Goal: Task Accomplishment & Management: Use online tool/utility

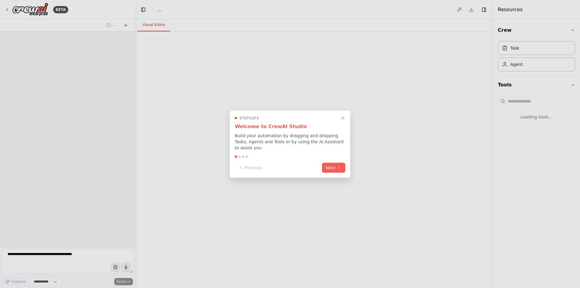
select select "****"
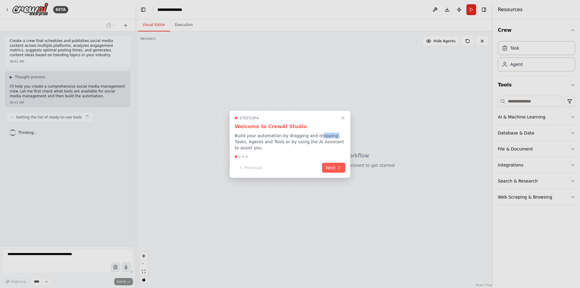
drag, startPoint x: 318, startPoint y: 139, endPoint x: 324, endPoint y: 140, distance: 5.9
click at [328, 139] on p "Build your automation by dragging and dropping Tasks, Agents and Tools or by us…" at bounding box center [290, 141] width 111 height 18
drag, startPoint x: 240, startPoint y: 145, endPoint x: 335, endPoint y: 143, distance: 95.2
click at [335, 143] on p "Build your automation by dragging and dropping Tasks, Agents and Tools or by us…" at bounding box center [290, 141] width 111 height 18
click at [333, 166] on button "Next" at bounding box center [333, 167] width 23 height 10
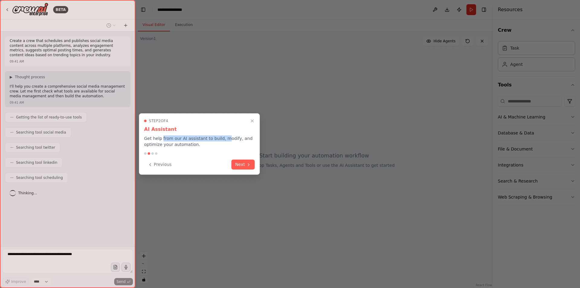
drag, startPoint x: 161, startPoint y: 138, endPoint x: 219, endPoint y: 138, distance: 58.0
click at [219, 138] on p "Get help from our AI assistant to build, modify, and optimize your automation." at bounding box center [199, 141] width 111 height 12
drag, startPoint x: 153, startPoint y: 144, endPoint x: 198, endPoint y: 144, distance: 44.7
click at [198, 144] on p "Get help from our AI assistant to build, modify, and optimize your automation." at bounding box center [199, 141] width 111 height 12
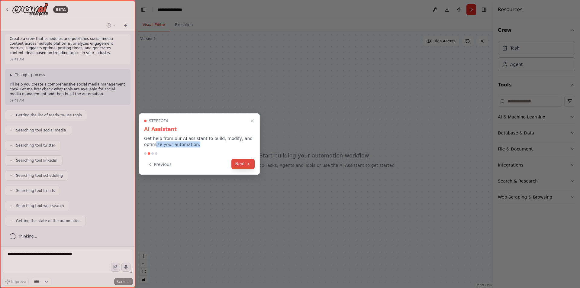
click at [246, 163] on button "Next" at bounding box center [242, 164] width 23 height 10
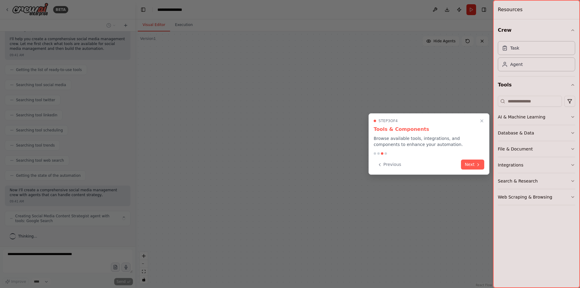
scroll to position [52, 0]
click at [470, 165] on button "Next" at bounding box center [472, 164] width 23 height 10
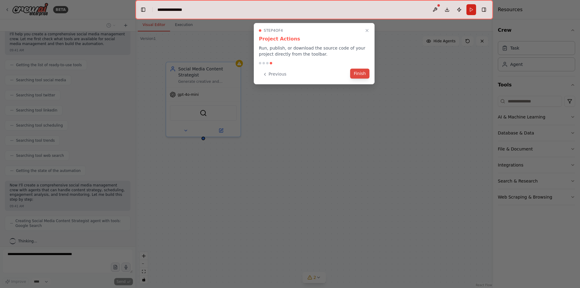
click at [362, 73] on button "Finish" at bounding box center [359, 74] width 19 height 10
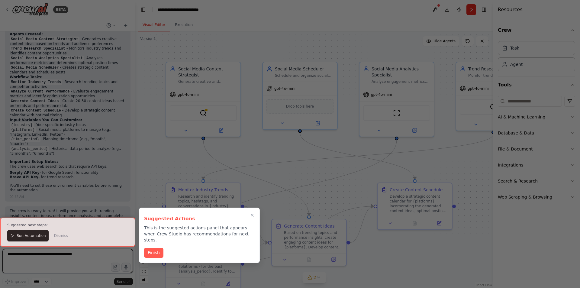
scroll to position [470, 0]
click at [155, 247] on button "Finish" at bounding box center [153, 252] width 19 height 10
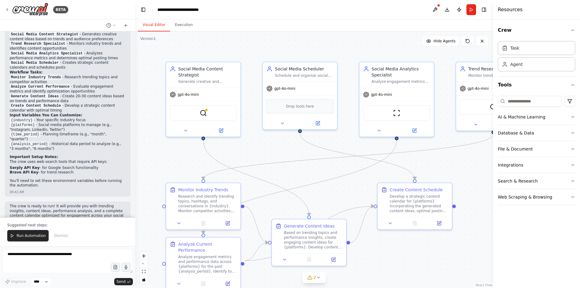
click at [575, 31] on div "Crew Task Agent Tools AI & Machine Learning Database & Data File & Document Int…" at bounding box center [536, 153] width 87 height 269
click at [572, 30] on icon "button" at bounding box center [572, 30] width 5 height 5
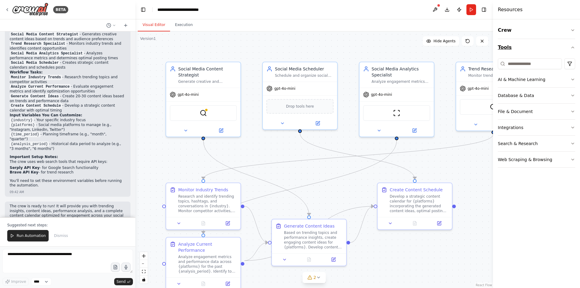
click at [570, 49] on icon "button" at bounding box center [572, 47] width 5 height 5
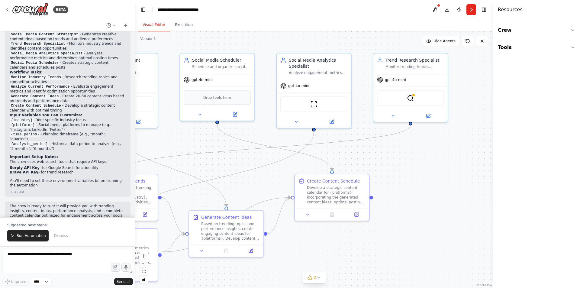
drag, startPoint x: 251, startPoint y: 156, endPoint x: 168, endPoint y: 147, distance: 83.2
click at [168, 147] on div ".deletable-edge-delete-btn { width: 20px; height: 20px; border: 0px solid #ffff…" at bounding box center [314, 159] width 358 height 256
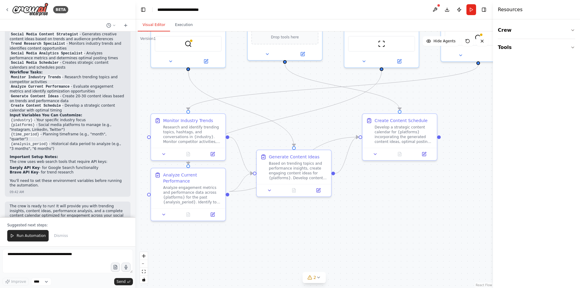
drag, startPoint x: 404, startPoint y: 190, endPoint x: 472, endPoint y: 130, distance: 90.9
click at [472, 130] on div ".deletable-edge-delete-btn { width: 20px; height: 20px; border: 0px solid #ffff…" at bounding box center [314, 159] width 358 height 256
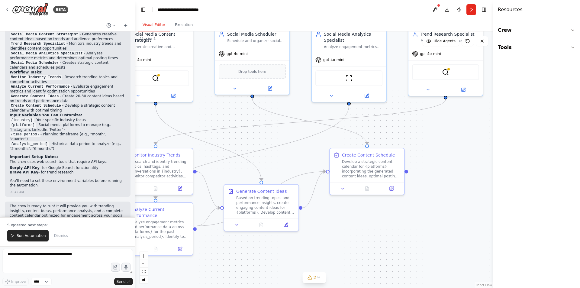
drag, startPoint x: 333, startPoint y: 123, endPoint x: 300, endPoint y: 157, distance: 47.6
click at [300, 157] on div ".deletable-edge-delete-btn { width: 20px; height: 20px; border: 0px solid #ffff…" at bounding box center [314, 159] width 358 height 256
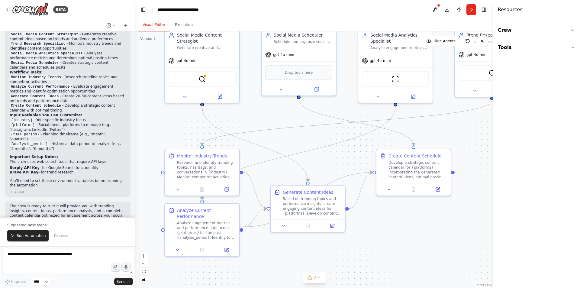
drag, startPoint x: 207, startPoint y: 119, endPoint x: 247, endPoint y: 121, distance: 40.2
click at [247, 121] on div ".deletable-edge-delete-btn { width: 20px; height: 20px; border: 0px solid #ffff…" at bounding box center [314, 159] width 358 height 256
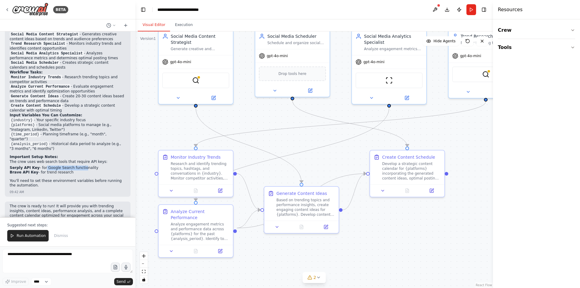
drag, startPoint x: 42, startPoint y: 153, endPoint x: 76, endPoint y: 153, distance: 34.7
click at [76, 166] on li "Serply API Key - for Google Search functionality" at bounding box center [68, 168] width 116 height 5
drag, startPoint x: 41, startPoint y: 159, endPoint x: 66, endPoint y: 159, distance: 25.1
click at [66, 170] on li "Brave API Key - for trend research" at bounding box center [68, 172] width 116 height 5
drag, startPoint x: 20, startPoint y: 154, endPoint x: 77, endPoint y: 154, distance: 57.1
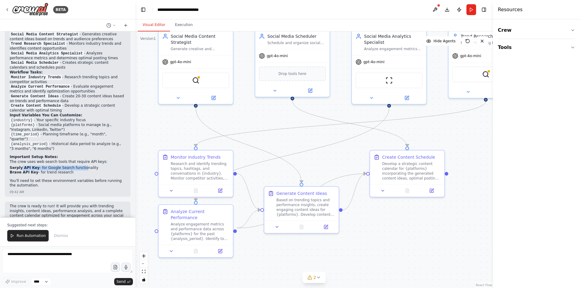
click at [77, 166] on li "Serply API Key - for Google Search functionality" at bounding box center [68, 168] width 116 height 5
drag, startPoint x: 38, startPoint y: 160, endPoint x: 65, endPoint y: 160, distance: 26.9
click at [65, 170] on li "Brave API Key - for trend research" at bounding box center [68, 172] width 116 height 5
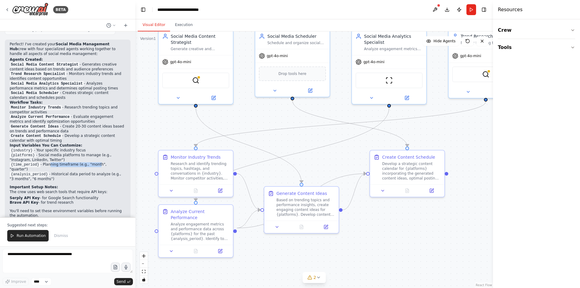
drag, startPoint x: 46, startPoint y: 156, endPoint x: 90, endPoint y: 155, distance: 44.1
click at [90, 162] on li "{time_period} - Planning timeframe (e.g., "month", "quarter")" at bounding box center [68, 167] width 116 height 10
drag, startPoint x: 32, startPoint y: 137, endPoint x: 72, endPoint y: 137, distance: 40.5
click at [72, 143] on h2 "Input Variables You Can Customize:" at bounding box center [68, 145] width 116 height 5
drag, startPoint x: 18, startPoint y: 142, endPoint x: 24, endPoint y: 142, distance: 5.4
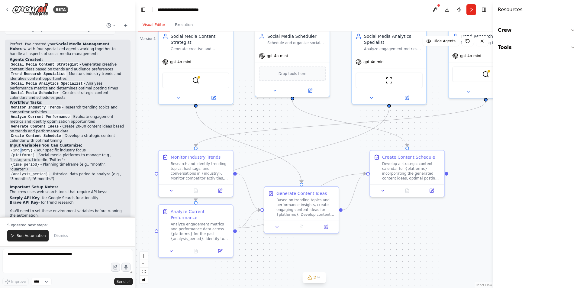
click at [24, 148] on code "{industry}" at bounding box center [22, 150] width 24 height 5
drag, startPoint x: 45, startPoint y: 142, endPoint x: 79, endPoint y: 142, distance: 33.8
click at [79, 148] on li "{industry} - Your specific industry focus" at bounding box center [68, 150] width 116 height 5
drag, startPoint x: 39, startPoint y: 146, endPoint x: 86, endPoint y: 146, distance: 46.8
click at [86, 153] on li "{platforms} - Social media platforms to manage (e.g., "Instagram, LinkedIn, Twi…" at bounding box center [68, 158] width 116 height 10
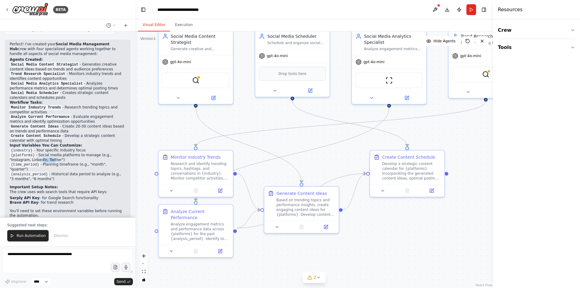
drag, startPoint x: 17, startPoint y: 148, endPoint x: 64, endPoint y: 149, distance: 46.5
click at [29, 153] on li "{platforms} - Social media platforms to manage (e.g., "Instagram, LinkedIn, Twi…" at bounding box center [68, 158] width 116 height 10
drag, startPoint x: 46, startPoint y: 156, endPoint x: 102, endPoint y: 156, distance: 56.2
click at [102, 162] on li "{time_period} - Planning timeframe (e.g., "month", "quarter")" at bounding box center [68, 167] width 116 height 10
drag, startPoint x: 108, startPoint y: 156, endPoint x: 82, endPoint y: 156, distance: 26.0
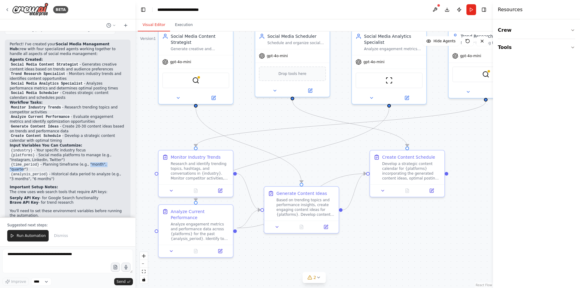
click at [82, 162] on li "{time_period} - Planning timeframe (e.g., "month", "quarter")" at bounding box center [68, 167] width 116 height 10
drag, startPoint x: 53, startPoint y: 160, endPoint x: 82, endPoint y: 160, distance: 28.4
click at [82, 172] on li "{analysis_period} - Historical data period to analyze (e.g., "3 months", "6 mon…" at bounding box center [68, 177] width 116 height 10
drag, startPoint x: 104, startPoint y: 159, endPoint x: 65, endPoint y: 160, distance: 39.0
click at [66, 172] on li "{analysis_period} - Historical data period to analyze (e.g., "3 months", "6 mon…" at bounding box center [68, 177] width 116 height 10
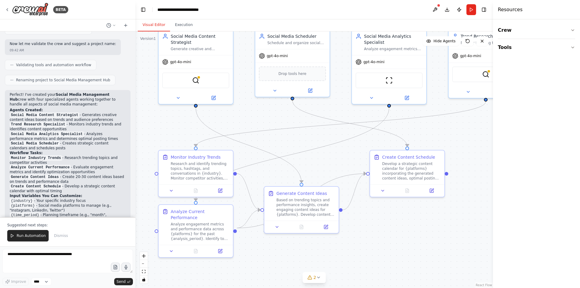
scroll to position [379, 0]
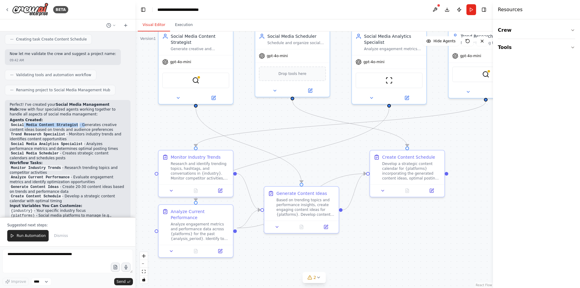
drag, startPoint x: 22, startPoint y: 117, endPoint x: 79, endPoint y: 117, distance: 56.2
click at [79, 123] on li "Social Media Content Strategist - Generates creative content ideas based on tre…" at bounding box center [68, 128] width 116 height 10
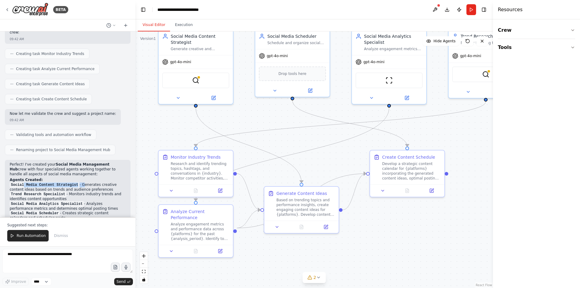
scroll to position [319, 0]
click at [184, 25] on button "Execution" at bounding box center [183, 25] width 27 height 13
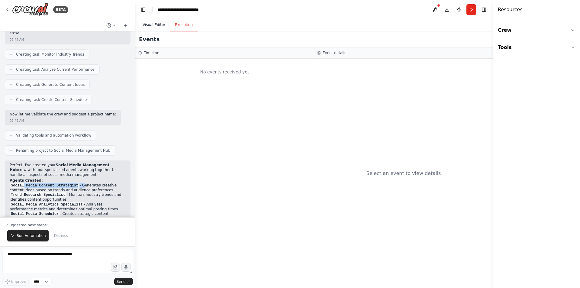
click at [152, 25] on button "Visual Editor" at bounding box center [154, 25] width 32 height 13
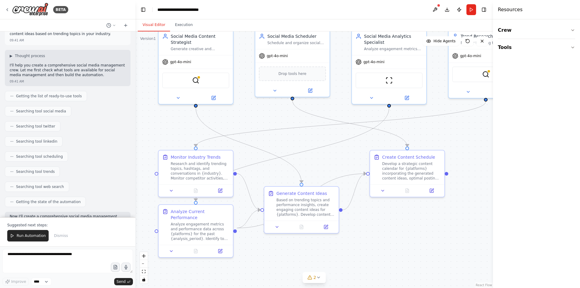
scroll to position [60, 0]
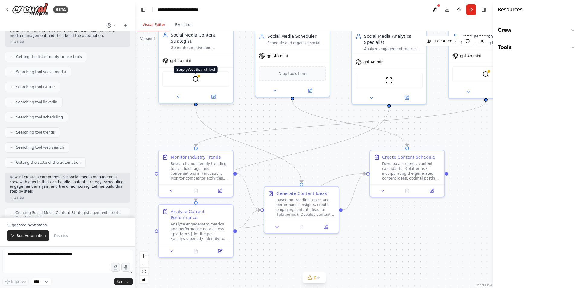
click at [195, 79] on img at bounding box center [195, 79] width 7 height 7
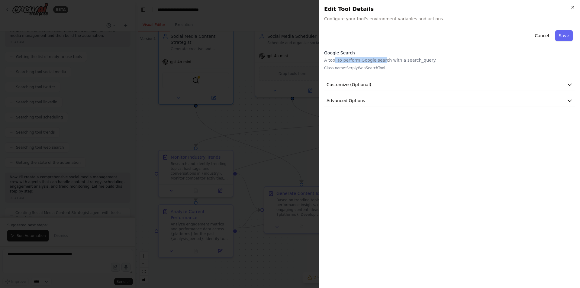
drag, startPoint x: 354, startPoint y: 60, endPoint x: 381, endPoint y: 60, distance: 26.9
click at [381, 60] on p "A tool to perform Google search with a search_query." at bounding box center [449, 60] width 251 height 6
click at [340, 82] on span "Customize (Optional)" at bounding box center [349, 85] width 45 height 6
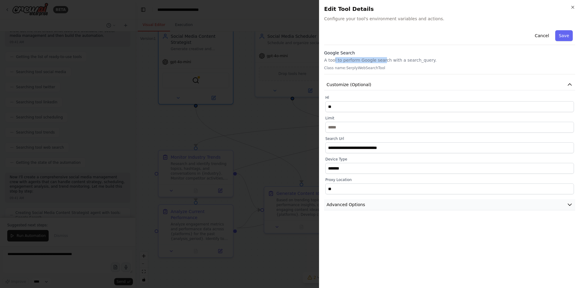
click at [569, 205] on icon "button" at bounding box center [570, 205] width 4 height 2
click at [572, 9] on icon "button" at bounding box center [572, 7] width 5 height 5
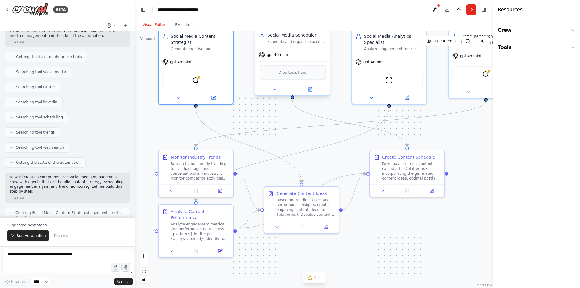
click at [303, 75] on span "Drop tools here" at bounding box center [293, 72] width 28 height 6
click at [275, 91] on icon at bounding box center [274, 89] width 5 height 5
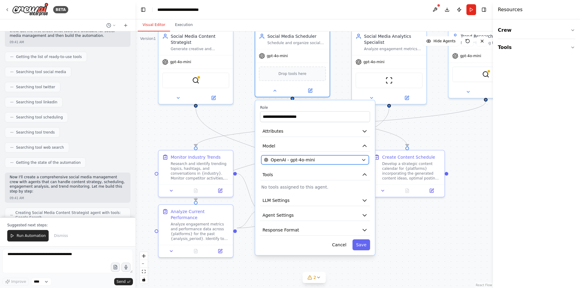
click at [359, 159] on button "OpenAI - gpt-4o-mini" at bounding box center [315, 159] width 108 height 9
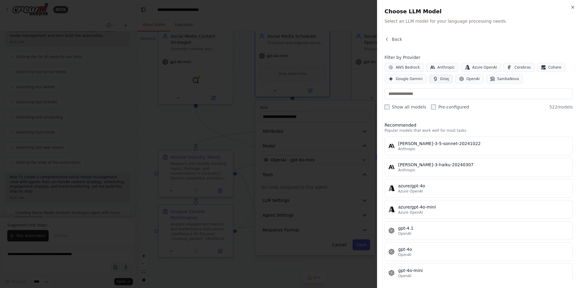
click at [440, 78] on span "Groq" at bounding box center [444, 78] width 9 height 5
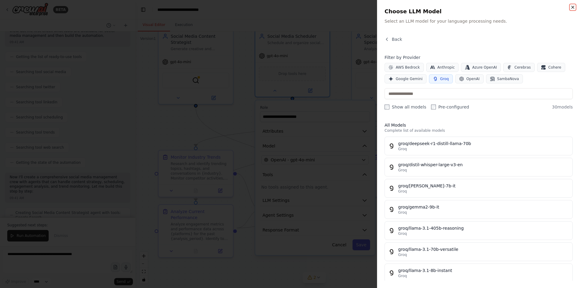
click at [573, 6] on icon "button" at bounding box center [572, 7] width 5 height 5
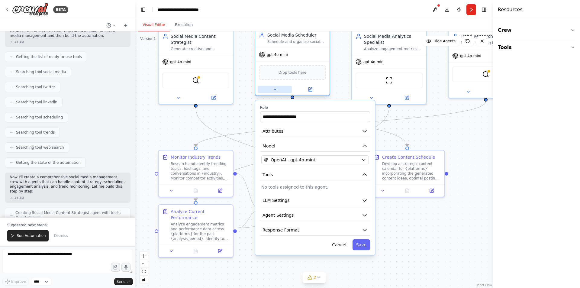
click at [275, 92] on button at bounding box center [275, 89] width 34 height 7
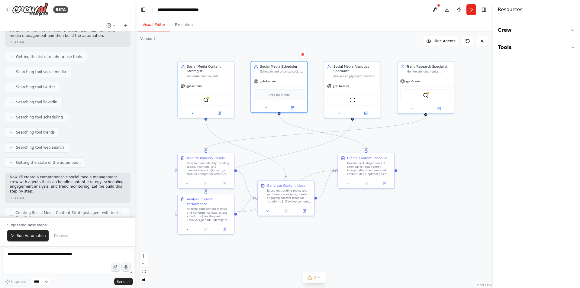
drag, startPoint x: 455, startPoint y: 135, endPoint x: 423, endPoint y: 137, distance: 32.7
click at [423, 137] on div ".deletable-edge-delete-btn { width: 20px; height: 20px; border: 0px solid #ffff…" at bounding box center [314, 159] width 358 height 256
drag, startPoint x: 35, startPoint y: 183, endPoint x: 90, endPoint y: 183, distance: 55.3
click at [90, 183] on p "Now I'll create a comprehensive social media management crew with agents that c…" at bounding box center [68, 184] width 116 height 19
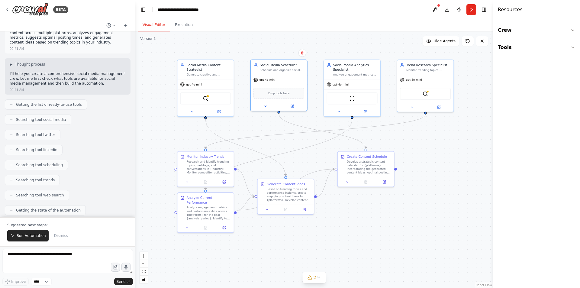
scroll to position [0, 0]
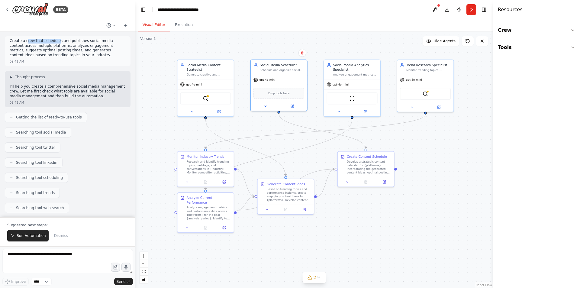
drag, startPoint x: 26, startPoint y: 41, endPoint x: 53, endPoint y: 41, distance: 27.2
click at [53, 41] on p "Create a crew that schedules and publishes social media content across multiple…" at bounding box center [68, 48] width 116 height 19
drag, startPoint x: 63, startPoint y: 40, endPoint x: 107, endPoint y: 40, distance: 43.2
click at [107, 40] on p "Create a crew that schedules and publishes social media content across multiple…" at bounding box center [68, 48] width 116 height 19
drag, startPoint x: 28, startPoint y: 45, endPoint x: 106, endPoint y: 46, distance: 77.9
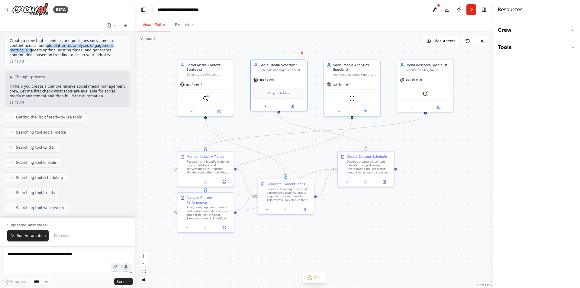
click at [106, 46] on p "Create a crew that schedules and publishes social media content across multiple…" at bounding box center [68, 48] width 116 height 19
drag, startPoint x: 22, startPoint y: 51, endPoint x: 101, endPoint y: 50, distance: 79.2
click at [101, 50] on p "Create a crew that schedules and publishes social media content across multiple…" at bounding box center [68, 48] width 116 height 19
drag, startPoint x: 27, startPoint y: 55, endPoint x: 45, endPoint y: 55, distance: 17.8
click at [45, 55] on p "Create a crew that schedules and publishes social media content across multiple…" at bounding box center [68, 48] width 116 height 19
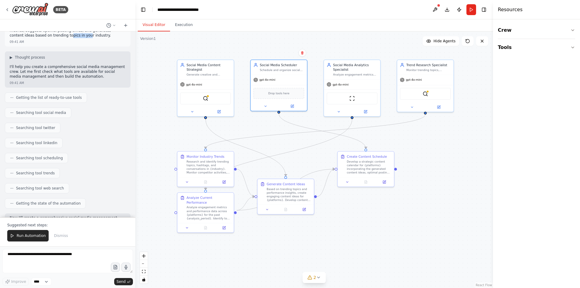
scroll to position [30, 0]
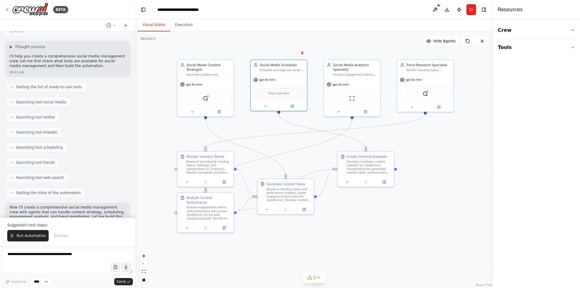
click at [51, 88] on span "Getting the list of ready-to-use tools" at bounding box center [49, 87] width 66 height 5
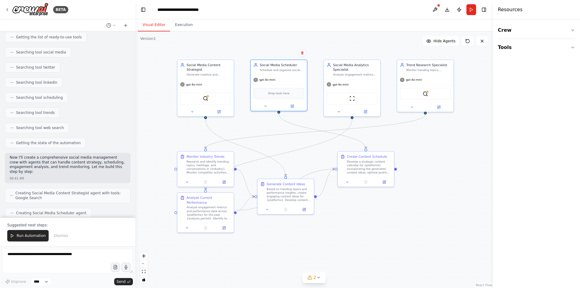
scroll to position [91, 0]
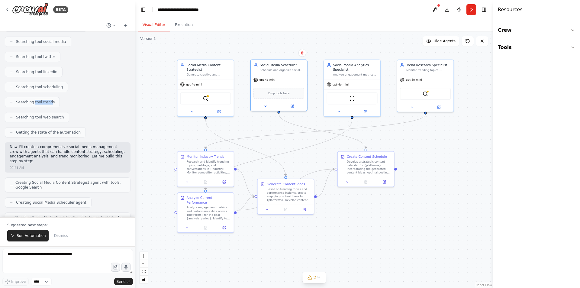
drag, startPoint x: 32, startPoint y: 102, endPoint x: 49, endPoint y: 102, distance: 16.9
click at [49, 102] on span "Searching tool trends" at bounding box center [35, 102] width 39 height 5
drag, startPoint x: 41, startPoint y: 118, endPoint x: 57, endPoint y: 118, distance: 16.0
click at [57, 118] on span "Searching tool web search" at bounding box center [40, 117] width 48 height 5
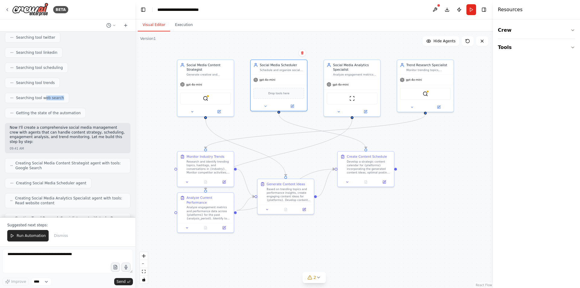
scroll to position [121, 0]
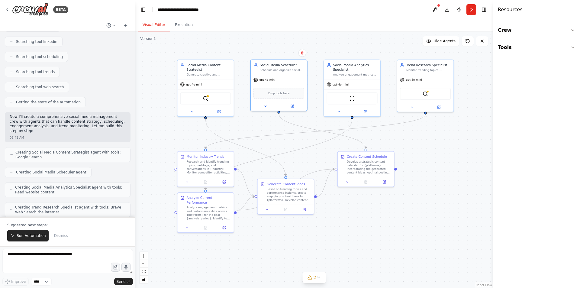
click at [57, 118] on p "Now I'll create a comprehensive social media management crew with agents that c…" at bounding box center [68, 123] width 116 height 19
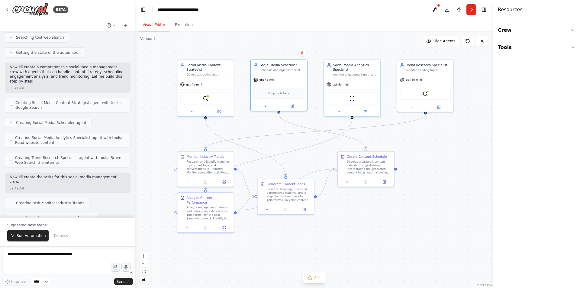
scroll to position [181, 0]
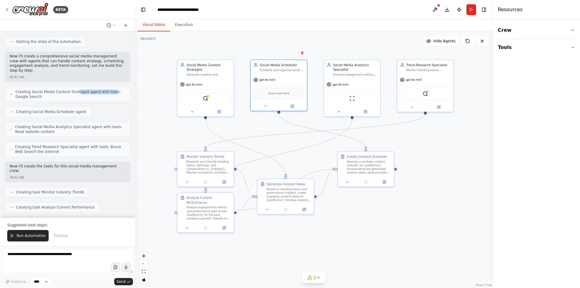
drag, startPoint x: 72, startPoint y: 87, endPoint x: 106, endPoint y: 87, distance: 33.8
click at [106, 89] on span "Creating Social Media Content Strategist agent with tools: Google Search" at bounding box center [70, 94] width 110 height 10
click at [63, 89] on span "Creating Social Media Content Strategist agent with tools: Google Search" at bounding box center [70, 94] width 110 height 10
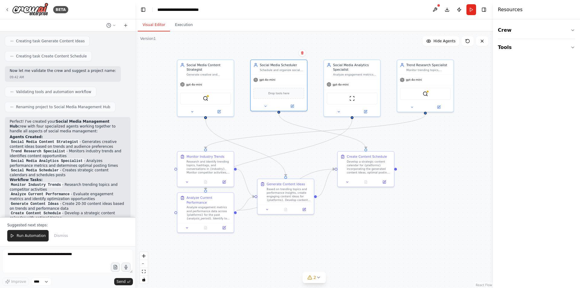
scroll to position [393, 0]
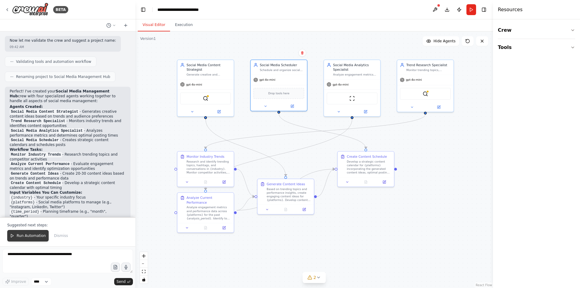
click at [31, 234] on span "Run Automation" at bounding box center [31, 235] width 29 height 5
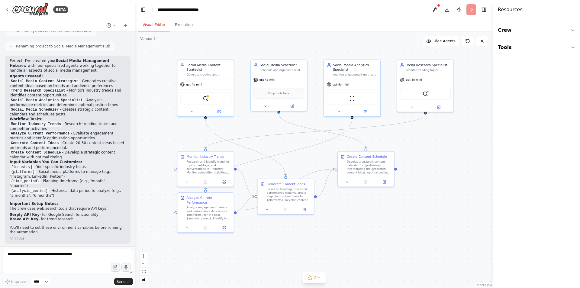
scroll to position [441, 0]
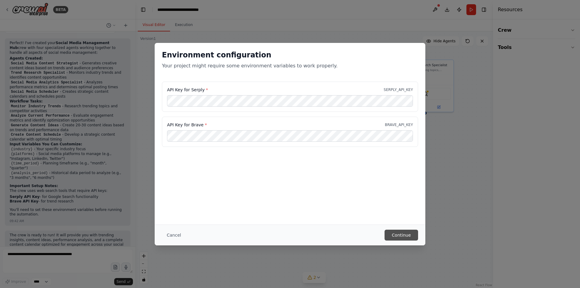
click at [409, 236] on button "Continue" at bounding box center [402, 235] width 34 height 11
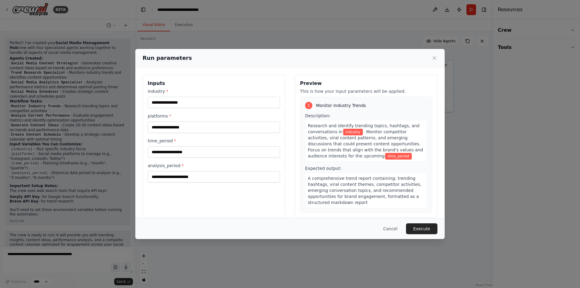
drag, startPoint x: 404, startPoint y: 236, endPoint x: 347, endPoint y: 176, distance: 82.9
click at [347, 176] on span "A comprehensive trend report containing: trending hashtags, viral content theme…" at bounding box center [365, 190] width 114 height 29
click at [184, 105] on input "industry *" at bounding box center [214, 102] width 132 height 11
type input "**********"
click at [175, 130] on input "platforms *" at bounding box center [214, 126] width 132 height 11
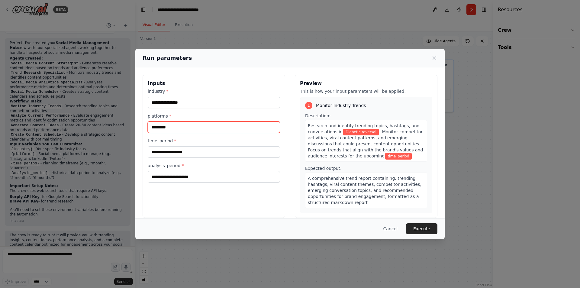
type input "*********"
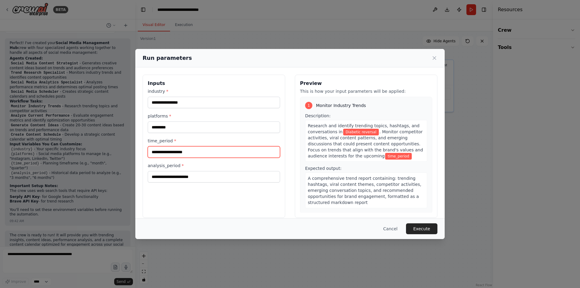
click at [192, 149] on input "time_period *" at bounding box center [214, 151] width 132 height 11
type input "*****"
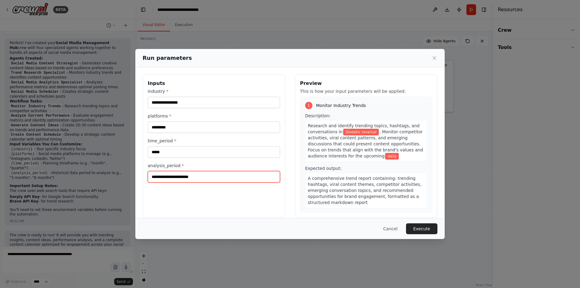
click at [193, 178] on input "analysis_period *" at bounding box center [214, 176] width 132 height 11
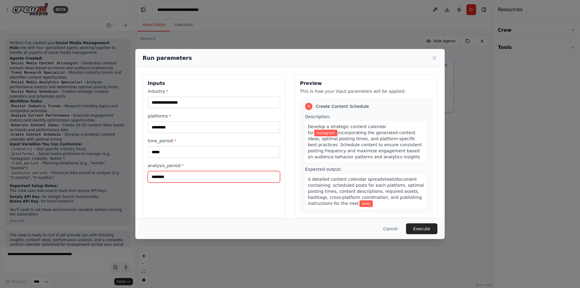
scroll to position [371, 0]
type input "********"
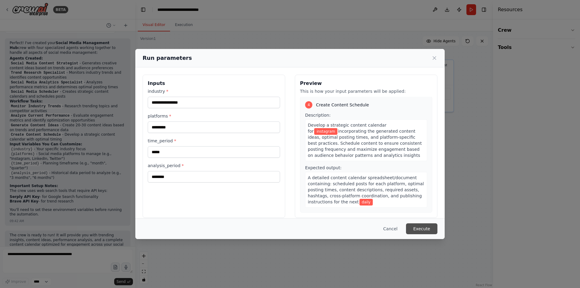
click at [418, 230] on button "Execute" at bounding box center [421, 228] width 31 height 11
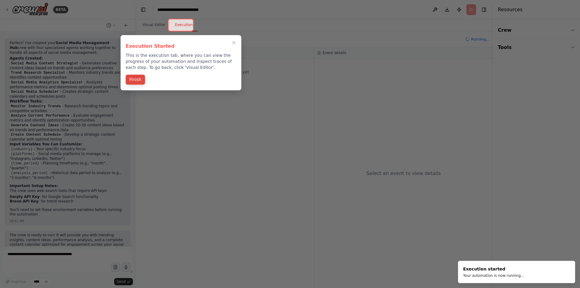
click at [134, 78] on button "Finish" at bounding box center [135, 80] width 19 height 10
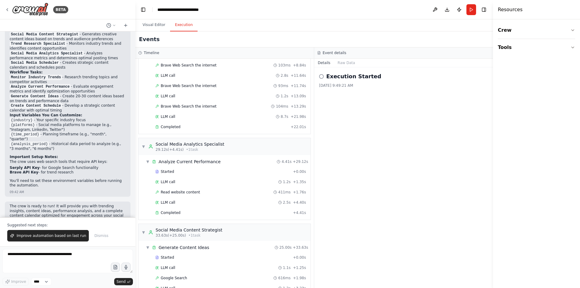
scroll to position [151, 0]
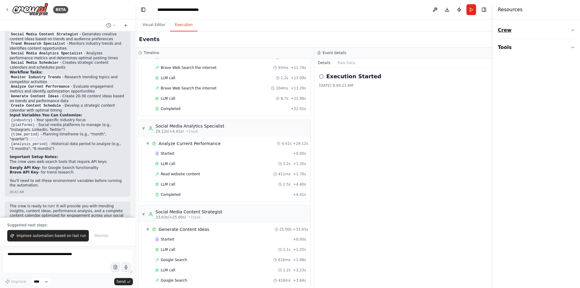
click at [573, 31] on icon "button" at bounding box center [573, 30] width 2 height 1
click at [571, 85] on icon "button" at bounding box center [572, 84] width 5 height 5
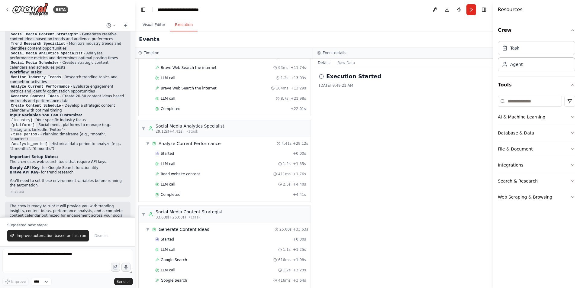
click at [571, 118] on icon "button" at bounding box center [572, 116] width 5 height 5
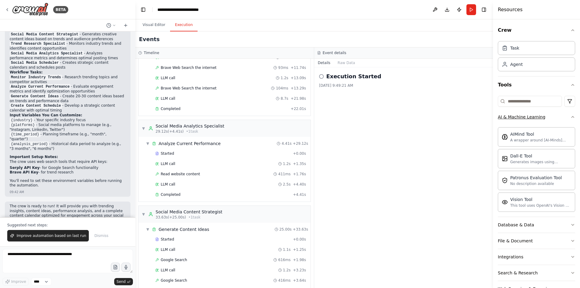
click at [570, 115] on icon "button" at bounding box center [572, 116] width 5 height 5
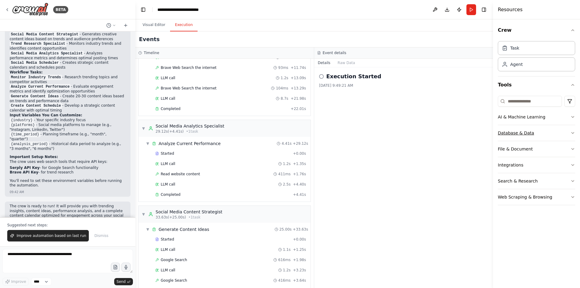
click at [572, 134] on icon "button" at bounding box center [572, 132] width 5 height 5
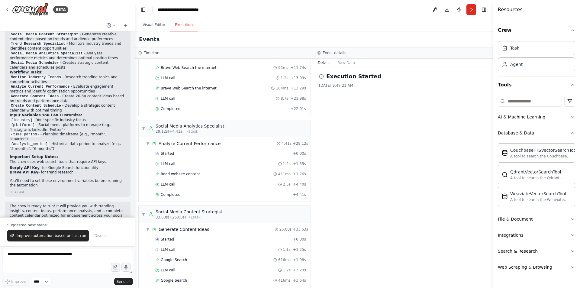
click at [572, 134] on icon "button" at bounding box center [573, 132] width 2 height 1
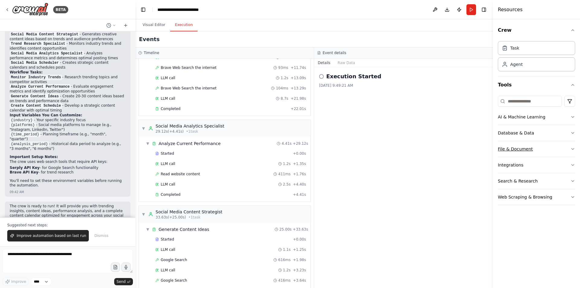
click at [569, 148] on button "File & Document" at bounding box center [536, 149] width 77 height 16
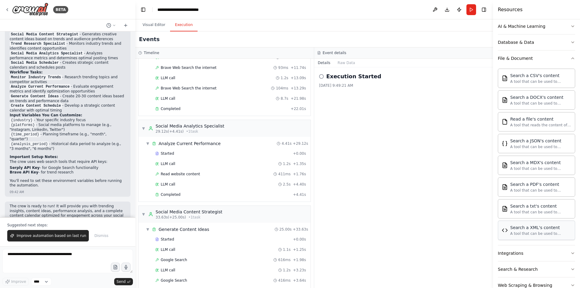
scroll to position [106, 0]
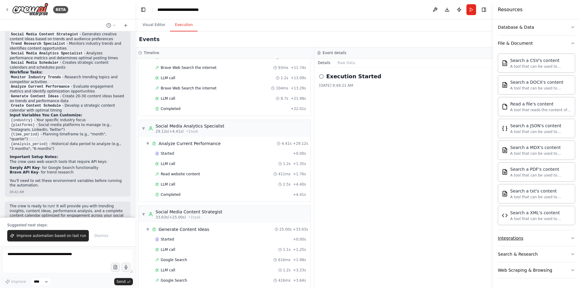
click at [560, 236] on button "Integrations" at bounding box center [536, 238] width 77 height 16
click at [570, 44] on icon "button" at bounding box center [572, 43] width 5 height 5
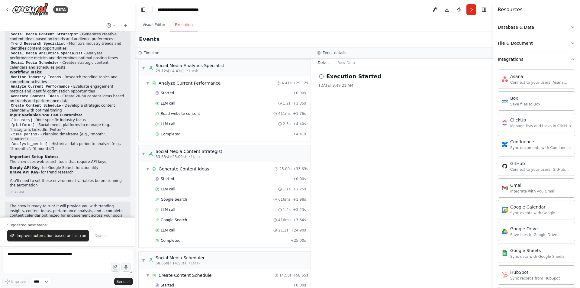
scroll to position [243, 0]
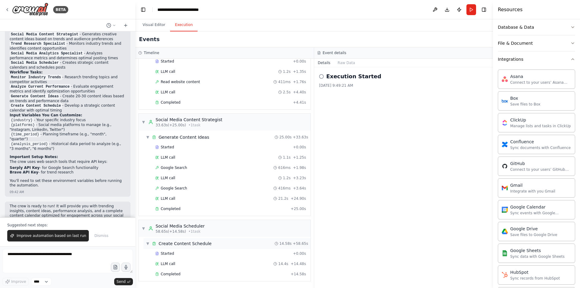
click at [148, 244] on span "▼" at bounding box center [148, 243] width 4 height 5
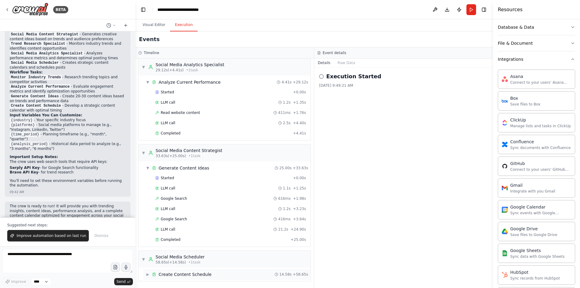
scroll to position [212, 0]
click at [148, 274] on span "▶" at bounding box center [148, 274] width 4 height 5
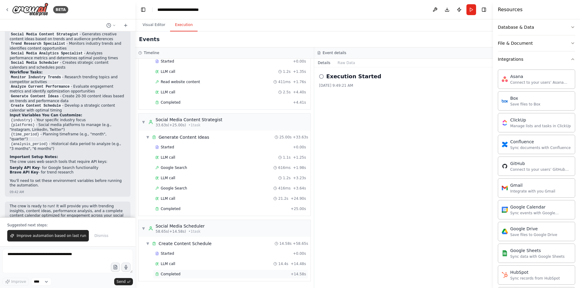
click at [171, 274] on span "Completed" at bounding box center [171, 274] width 20 height 5
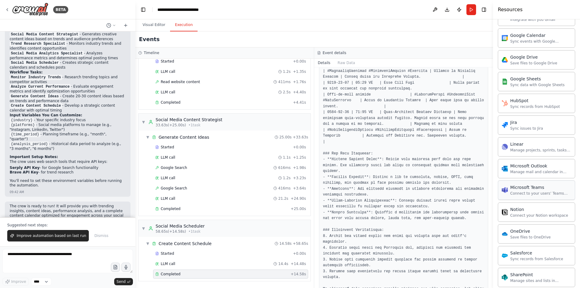
scroll to position [287, 0]
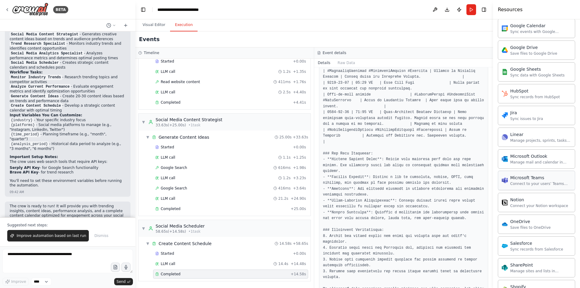
click at [520, 184] on div "Connect to your users’ Teams workspaces" at bounding box center [540, 183] width 61 height 5
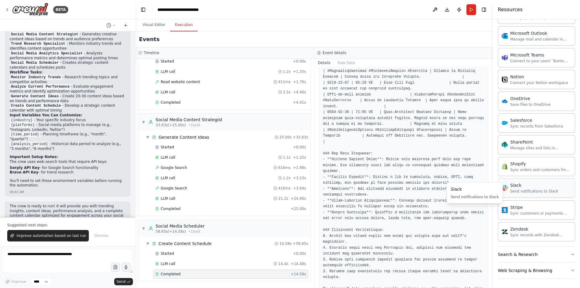
scroll to position [410, 0]
click at [560, 255] on button "Search & Research" at bounding box center [536, 254] width 77 height 16
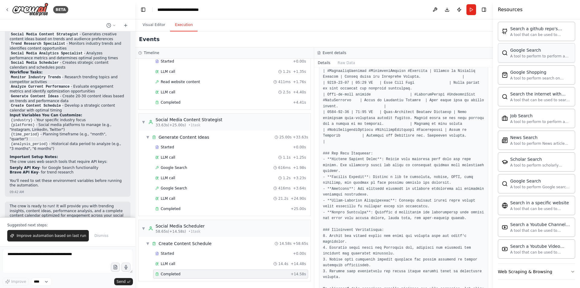
scroll to position [720, 0]
click at [562, 271] on button "Web Scraping & Browsing" at bounding box center [536, 270] width 77 height 16
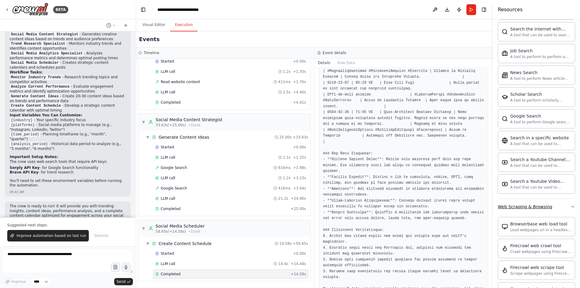
scroll to position [840, 0]
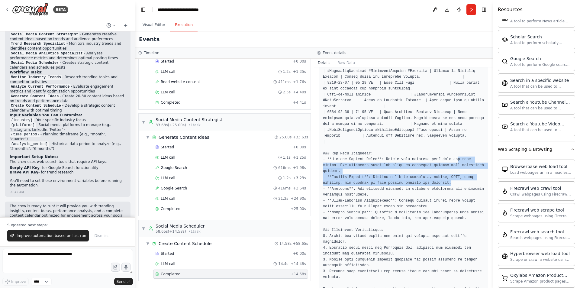
drag, startPoint x: 446, startPoint y: 162, endPoint x: 447, endPoint y: 144, distance: 18.4
click at [447, 144] on pre at bounding box center [403, 36] width 161 height 548
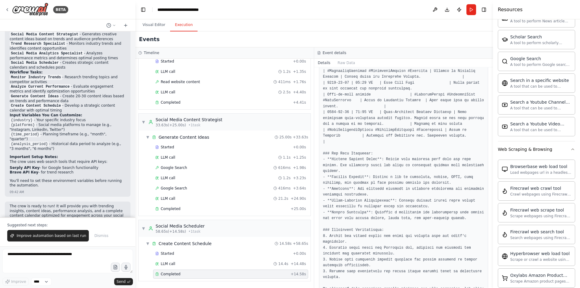
click at [376, 138] on pre at bounding box center [403, 36] width 161 height 548
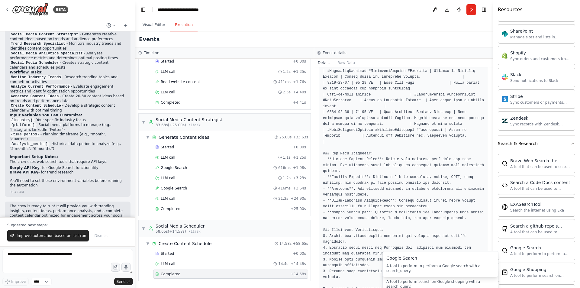
scroll to position [507, 0]
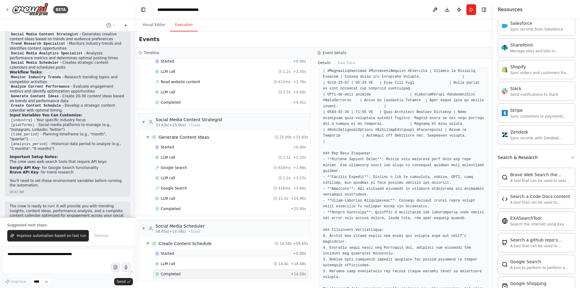
click at [169, 253] on span "Started" at bounding box center [167, 253] width 13 height 5
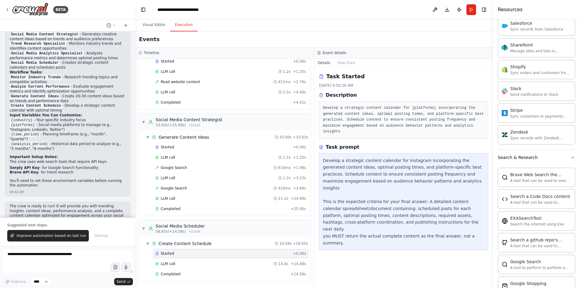
scroll to position [0, 0]
click at [170, 209] on span "Completed" at bounding box center [171, 208] width 20 height 5
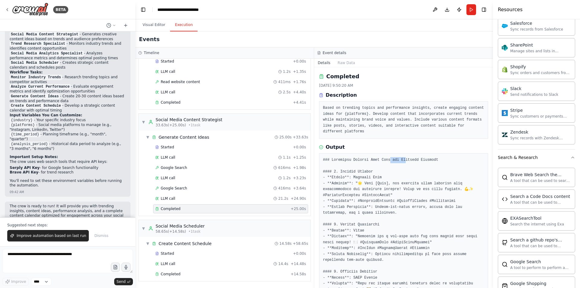
drag, startPoint x: 385, startPoint y: 160, endPoint x: 398, endPoint y: 160, distance: 12.7
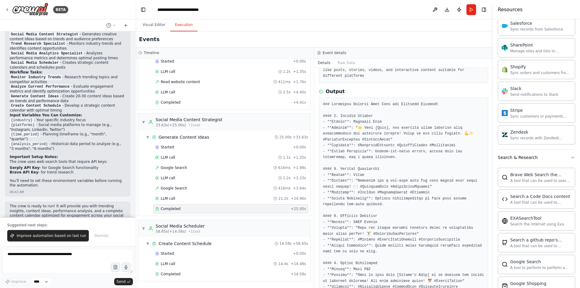
scroll to position [60, 0]
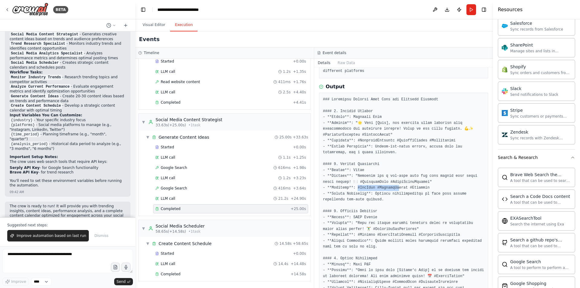
drag, startPoint x: 355, startPoint y: 188, endPoint x: 399, endPoint y: 188, distance: 44.1
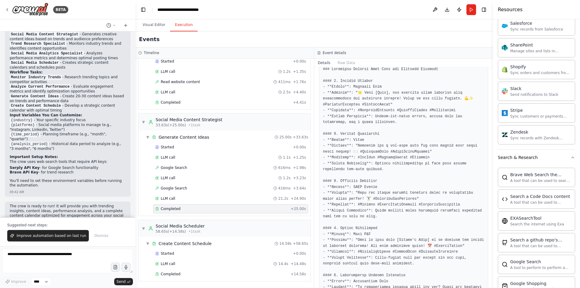
scroll to position [211, 0]
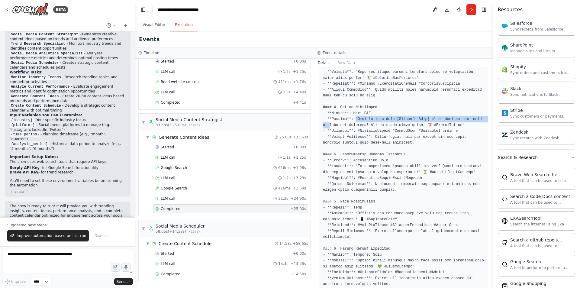
drag, startPoint x: 354, startPoint y: 119, endPoint x: 478, endPoint y: 119, distance: 123.9
click at [478, 119] on pre at bounding box center [403, 258] width 161 height 624
drag, startPoint x: 328, startPoint y: 125, endPoint x: 446, endPoint y: 125, distance: 117.2
click at [446, 125] on pre at bounding box center [403, 258] width 161 height 624
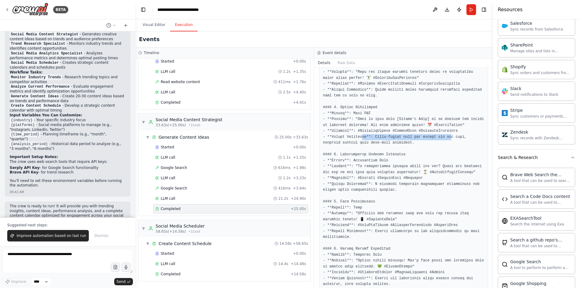
drag, startPoint x: 359, startPoint y: 136, endPoint x: 440, endPoint y: 136, distance: 80.7
click at [440, 136] on pre at bounding box center [403, 258] width 161 height 624
click at [372, 174] on pre at bounding box center [403, 258] width 161 height 624
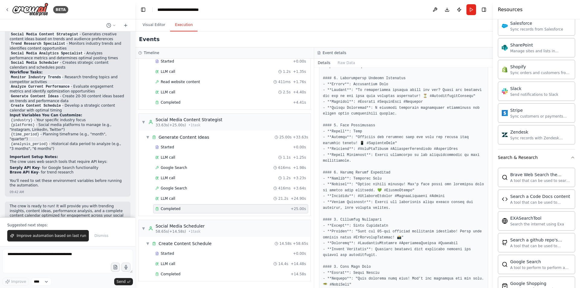
scroll to position [302, 0]
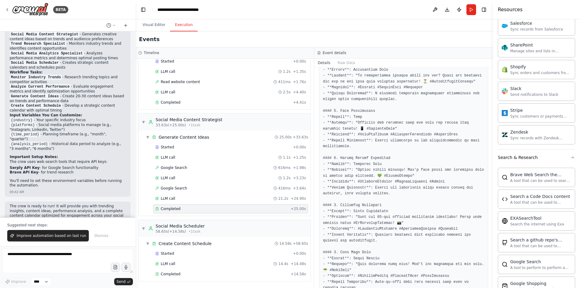
click at [346, 165] on pre at bounding box center [403, 167] width 161 height 624
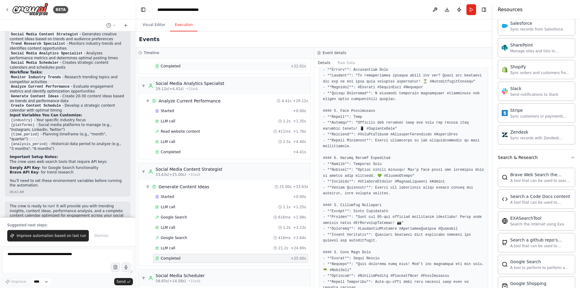
scroll to position [211, 0]
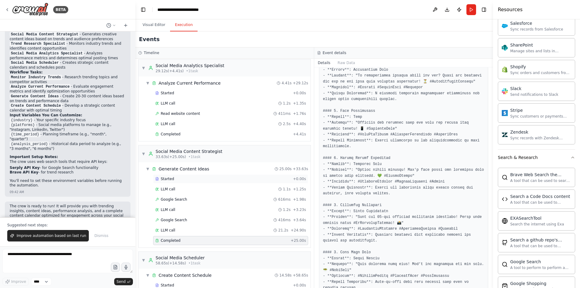
click at [175, 180] on div "Started" at bounding box center [222, 178] width 135 height 5
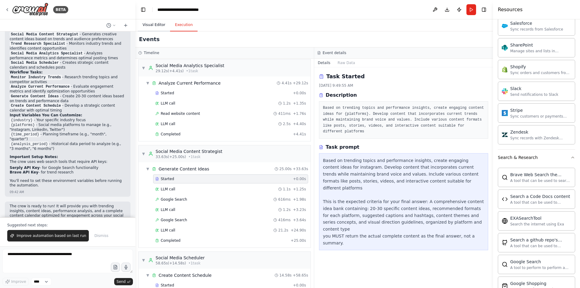
click at [159, 24] on button "Visual Editor" at bounding box center [154, 25] width 32 height 13
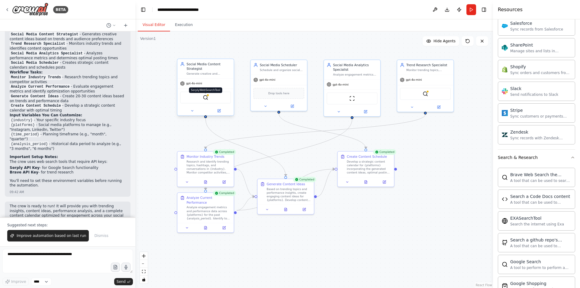
click at [205, 98] on img at bounding box center [205, 97] width 5 height 5
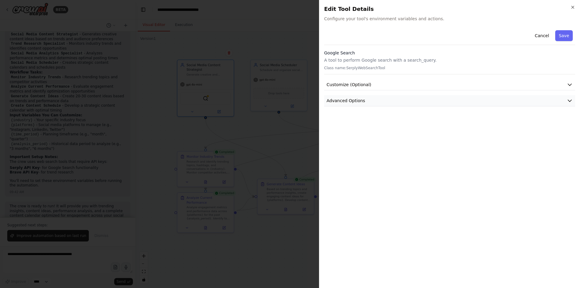
click at [423, 97] on button "Advanced Options" at bounding box center [449, 100] width 251 height 11
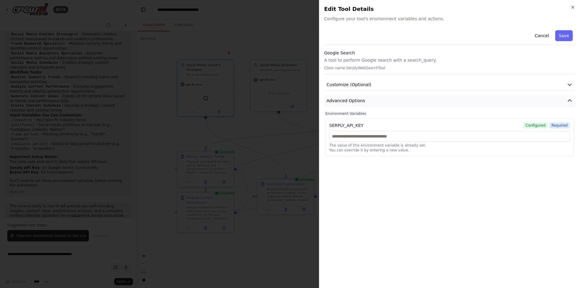
click at [572, 100] on icon "button" at bounding box center [570, 101] width 6 height 6
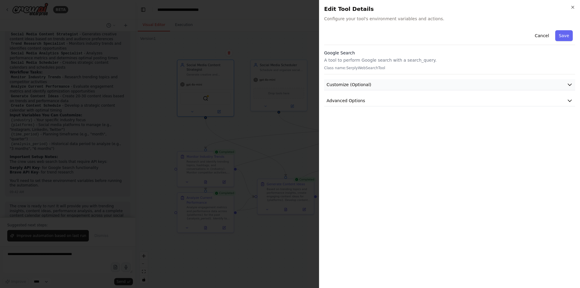
click at [572, 84] on icon "button" at bounding box center [570, 85] width 4 height 2
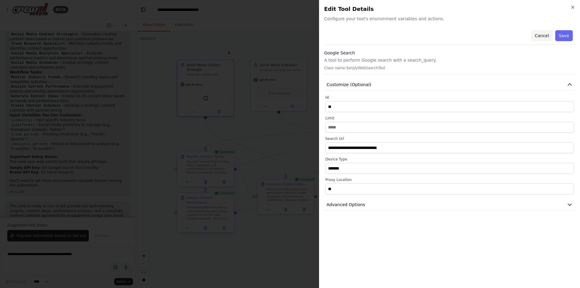
click at [545, 35] on button "Cancel" at bounding box center [541, 35] width 21 height 11
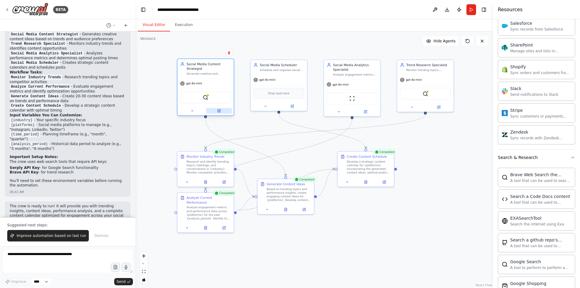
click at [220, 111] on icon at bounding box center [218, 110] width 3 height 3
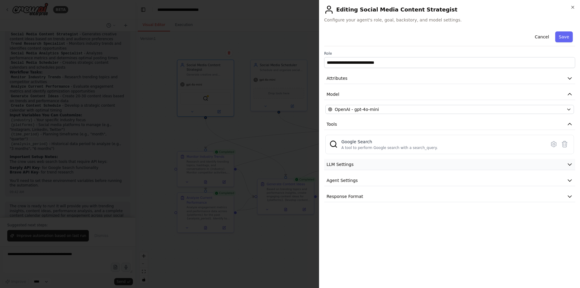
click at [389, 164] on button "LLM Settings" at bounding box center [449, 164] width 251 height 11
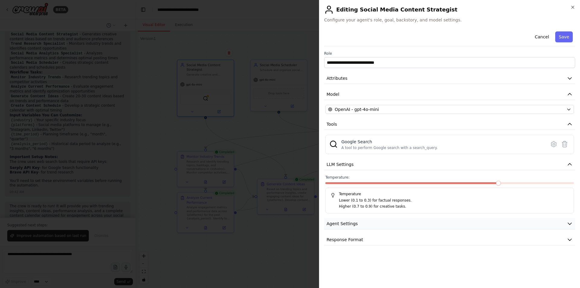
click at [384, 222] on button "Agent Settings" at bounding box center [449, 223] width 251 height 11
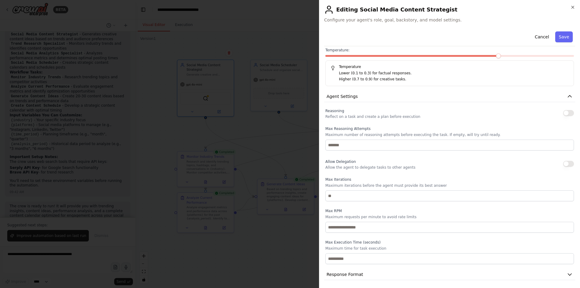
scroll to position [129, 0]
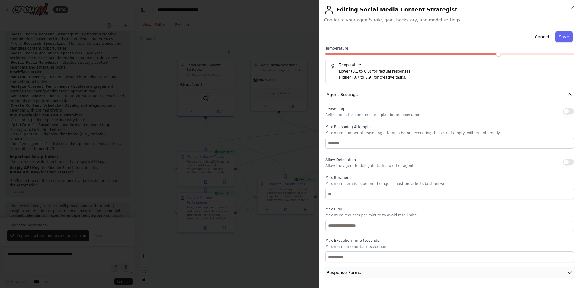
click at [567, 271] on icon "button" at bounding box center [570, 272] width 6 height 6
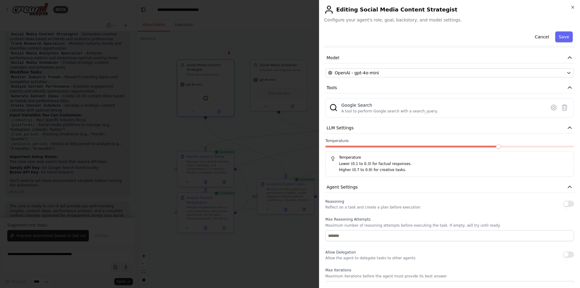
scroll to position [0, 0]
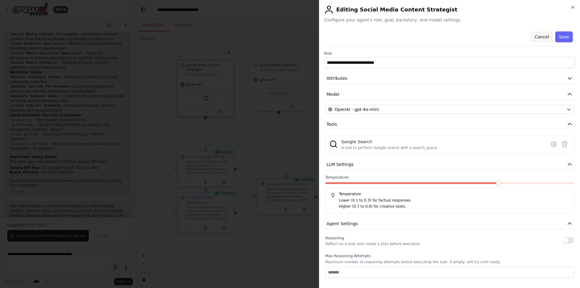
click at [540, 36] on button "Cancel" at bounding box center [541, 36] width 21 height 11
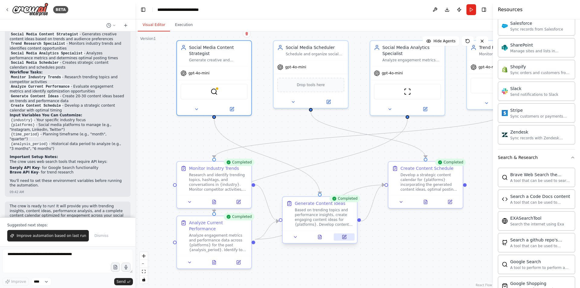
click at [346, 236] on icon at bounding box center [344, 236] width 5 height 5
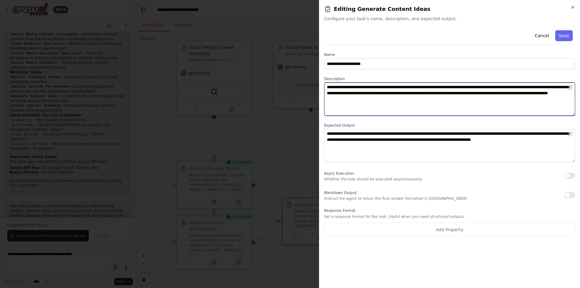
click at [389, 87] on textarea "**********" at bounding box center [449, 98] width 251 height 33
click at [434, 98] on textarea "**********" at bounding box center [449, 98] width 251 height 33
type textarea "**********"
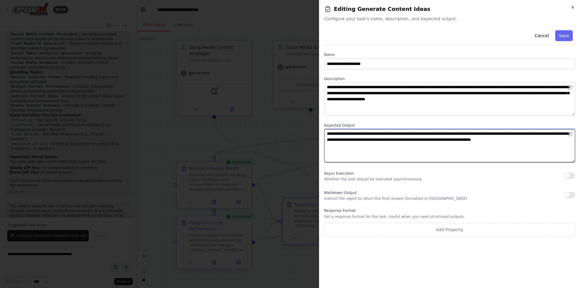
click at [391, 147] on textarea "**********" at bounding box center [449, 145] width 251 height 33
paste textarea "**********"
type textarea "**********"
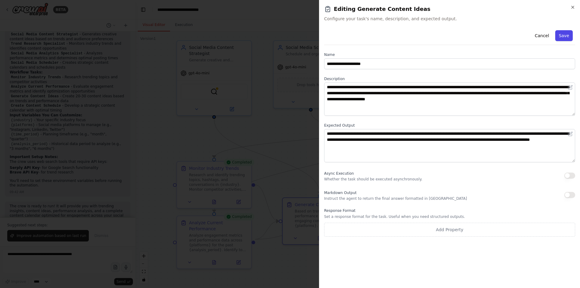
click at [568, 35] on button "Save" at bounding box center [564, 35] width 18 height 11
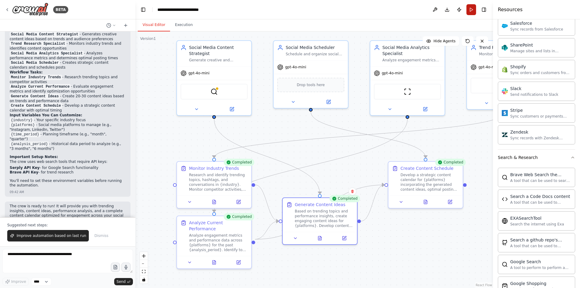
click at [469, 8] on button "Run" at bounding box center [471, 9] width 10 height 11
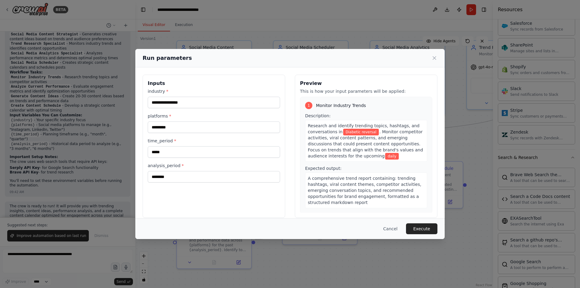
scroll to position [30, 0]
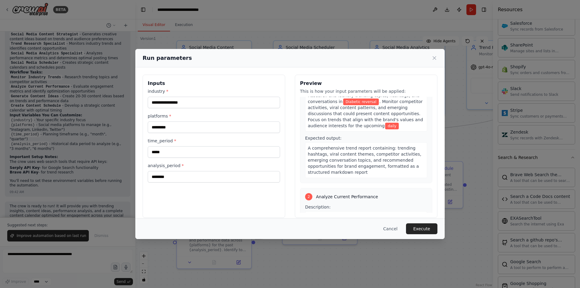
click at [357, 172] on span "A comprehensive trend report containing: trending hashtags, viral content theme…" at bounding box center [365, 160] width 114 height 29
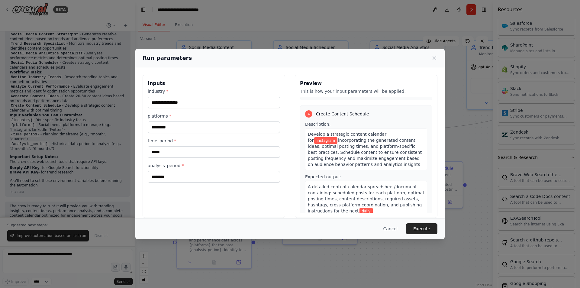
scroll to position [377, 0]
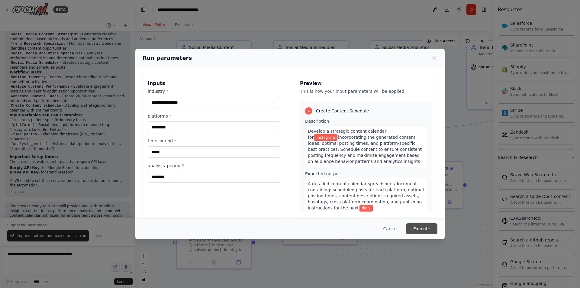
click at [422, 230] on button "Execute" at bounding box center [421, 228] width 31 height 11
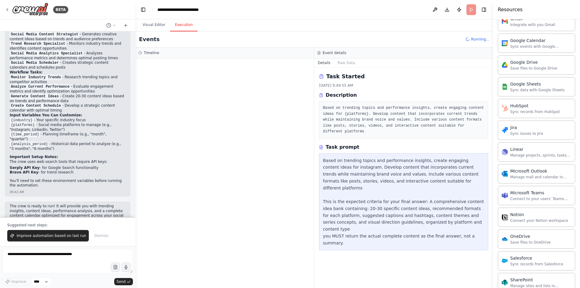
scroll to position [0, 0]
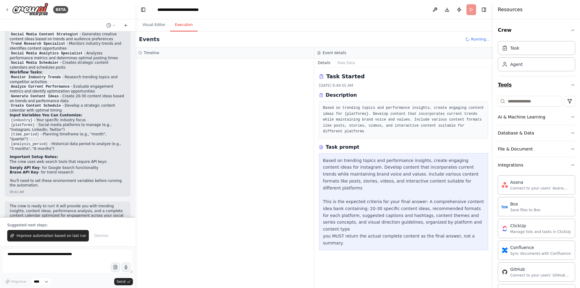
click at [570, 85] on icon "button" at bounding box center [572, 84] width 5 height 5
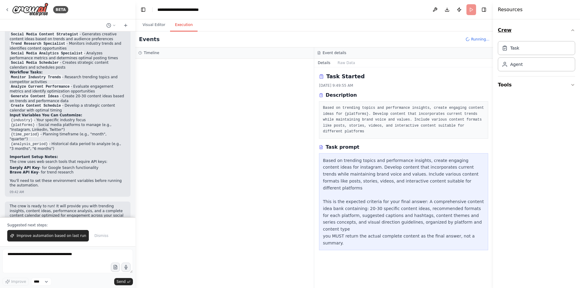
drag, startPoint x: 573, startPoint y: 31, endPoint x: 568, endPoint y: 31, distance: 4.8
click at [573, 31] on icon "button" at bounding box center [572, 30] width 5 height 5
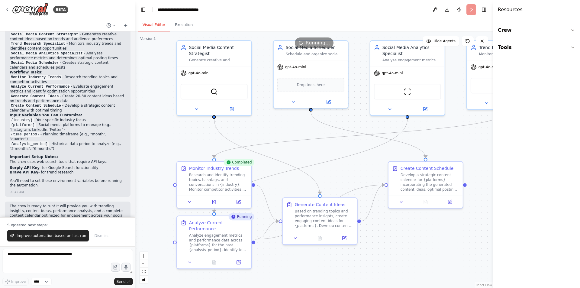
click at [156, 26] on button "Visual Editor" at bounding box center [154, 25] width 32 height 13
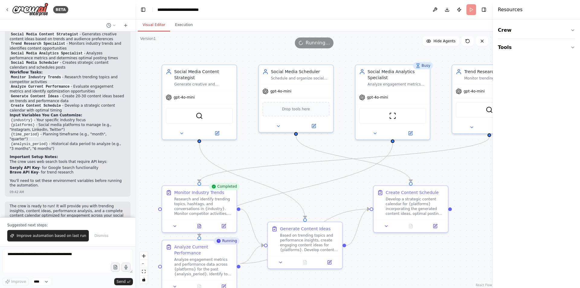
drag, startPoint x: 160, startPoint y: 80, endPoint x: 146, endPoint y: 104, distance: 28.3
click at [146, 104] on div ".deletable-edge-delete-btn { width: 20px; height: 20px; border: 0px solid #ffff…" at bounding box center [314, 159] width 358 height 256
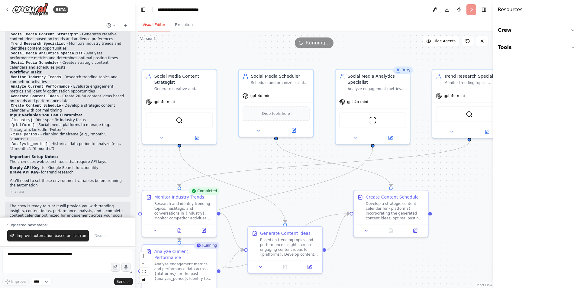
drag, startPoint x: 393, startPoint y: 51, endPoint x: 357, endPoint y: 58, distance: 37.2
click at [375, 55] on div ".deletable-edge-delete-btn { width: 20px; height: 20px; border: 0px solid #ffff…" at bounding box center [314, 159] width 358 height 256
click at [568, 46] on button "Tools" at bounding box center [536, 47] width 77 height 17
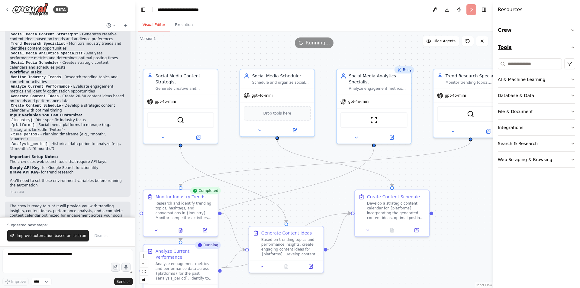
click at [573, 46] on icon "button" at bounding box center [572, 47] width 5 height 5
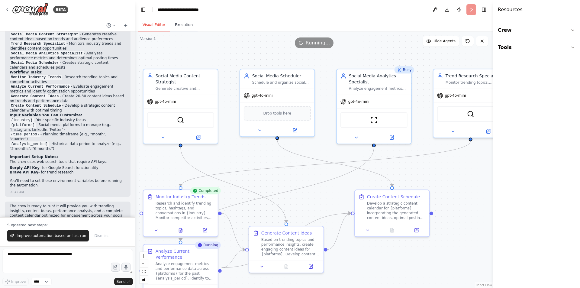
click at [183, 27] on button "Execution" at bounding box center [183, 25] width 27 height 13
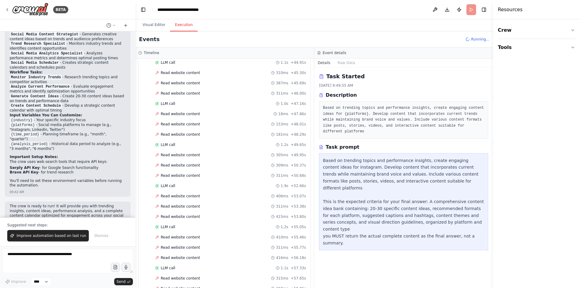
scroll to position [1078, 0]
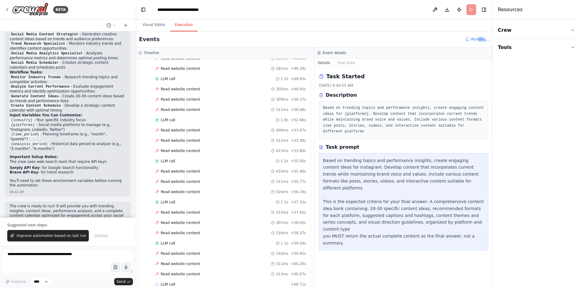
drag, startPoint x: 478, startPoint y: 40, endPoint x: 484, endPoint y: 40, distance: 5.4
click at [484, 40] on span "Running..." at bounding box center [480, 39] width 18 height 5
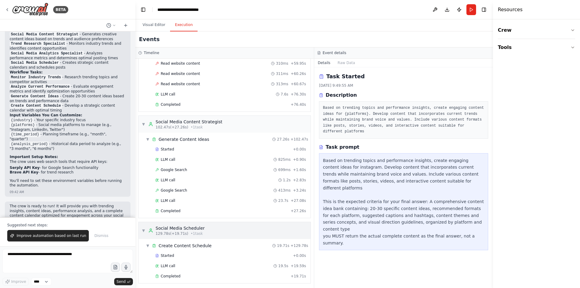
scroll to position [1270, 0]
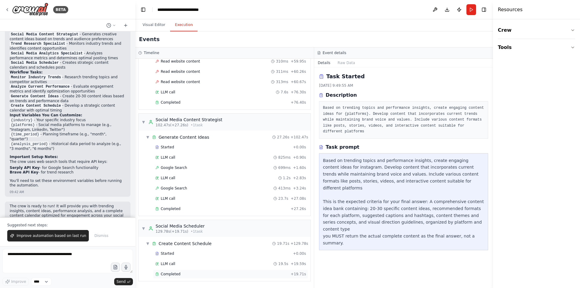
click at [169, 272] on span "Completed" at bounding box center [171, 274] width 20 height 5
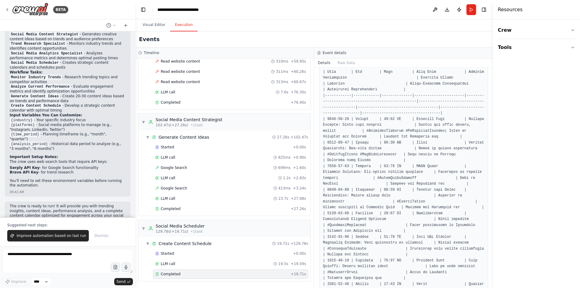
scroll to position [60, 0]
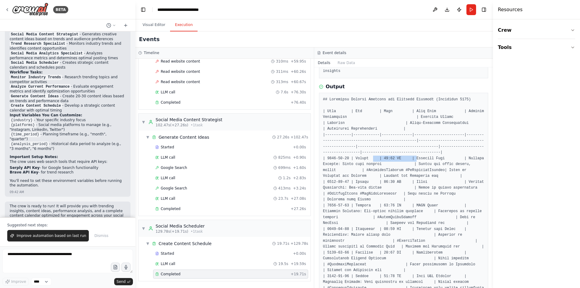
drag, startPoint x: 369, startPoint y: 153, endPoint x: 410, endPoint y: 155, distance: 41.1
drag, startPoint x: 345, startPoint y: 160, endPoint x: 434, endPoint y: 160, distance: 89.1
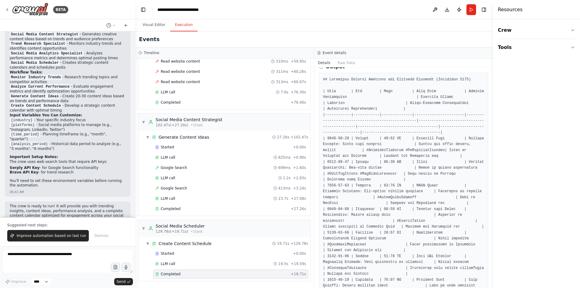
scroll to position [91, 0]
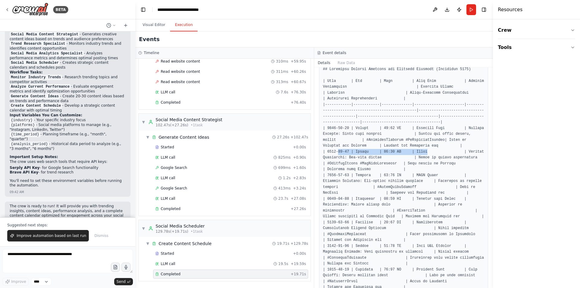
drag, startPoint x: 336, startPoint y: 146, endPoint x: 417, endPoint y: 150, distance: 80.5
drag, startPoint x: 407, startPoint y: 168, endPoint x: 431, endPoint y: 168, distance: 23.6
drag, startPoint x: 332, startPoint y: 169, endPoint x: 397, endPoint y: 169, distance: 65.3
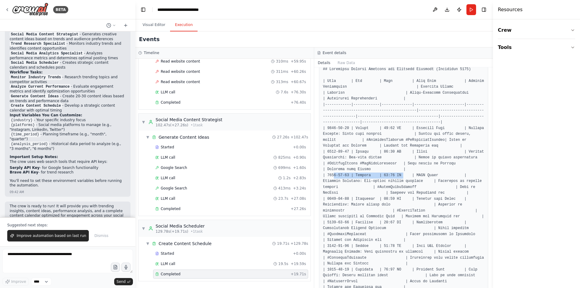
drag, startPoint x: 371, startPoint y: 192, endPoint x: 403, endPoint y: 193, distance: 32.0
drag, startPoint x: 377, startPoint y: 216, endPoint x: 423, endPoint y: 217, distance: 45.9
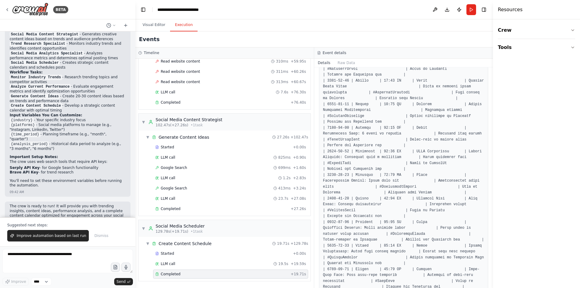
scroll to position [332, 0]
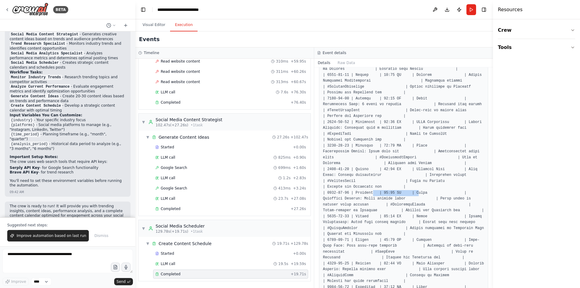
drag, startPoint x: 368, startPoint y: 188, endPoint x: 411, endPoint y: 188, distance: 42.6
click at [411, 188] on pre at bounding box center [403, 131] width 161 height 613
drag, startPoint x: 340, startPoint y: 185, endPoint x: 413, endPoint y: 192, distance: 73.1
click at [413, 192] on pre at bounding box center [403, 131] width 161 height 613
click at [175, 206] on div "Completed + 27.26s" at bounding box center [230, 208] width 155 height 9
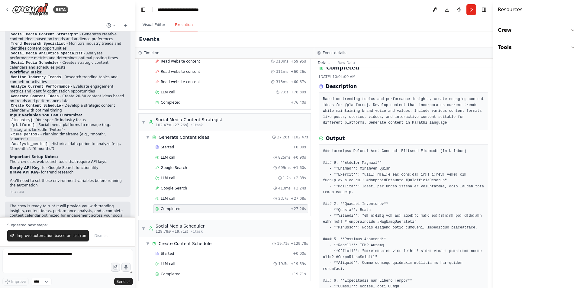
scroll to position [6, 0]
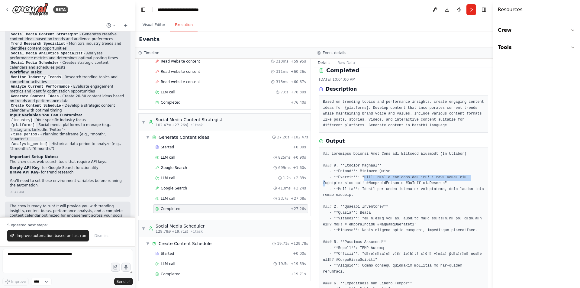
drag, startPoint x: 361, startPoint y: 176, endPoint x: 459, endPoint y: 176, distance: 97.3
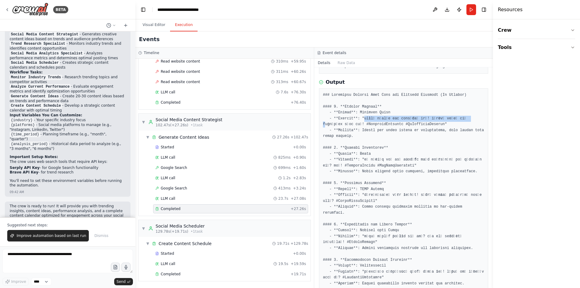
scroll to position [66, 0]
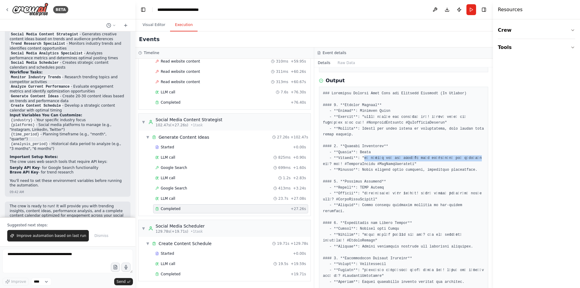
drag, startPoint x: 362, startPoint y: 157, endPoint x: 461, endPoint y: 158, distance: 99.4
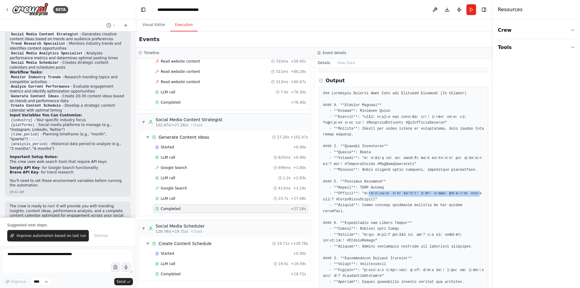
drag, startPoint x: 364, startPoint y: 192, endPoint x: 454, endPoint y: 193, distance: 90.0
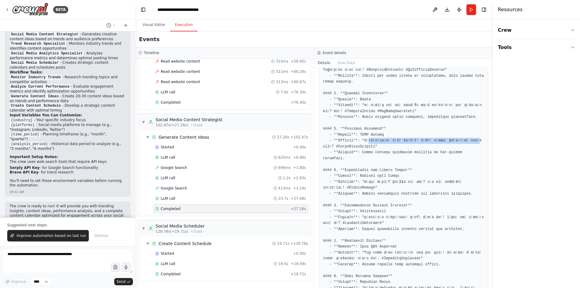
scroll to position [127, 0]
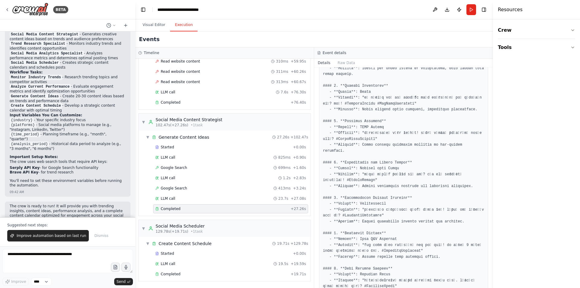
drag, startPoint x: 388, startPoint y: 146, endPoint x: 455, endPoint y: 146, distance: 67.1
drag, startPoint x: 362, startPoint y: 168, endPoint x: 456, endPoint y: 168, distance: 93.9
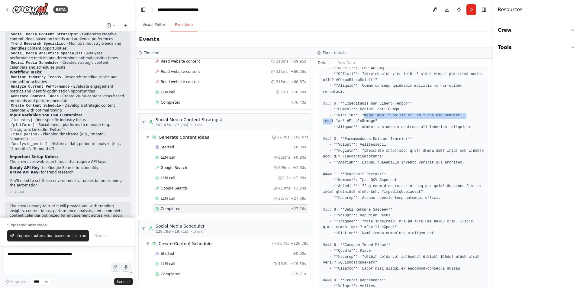
scroll to position [187, 0]
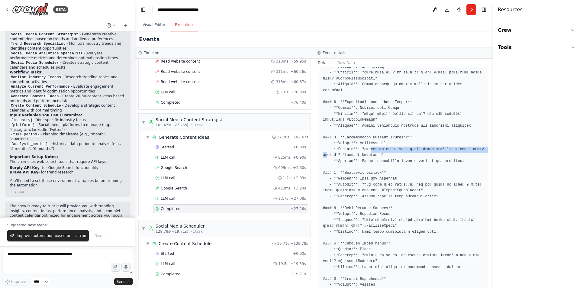
drag, startPoint x: 364, startPoint y: 142, endPoint x: 459, endPoint y: 142, distance: 94.9
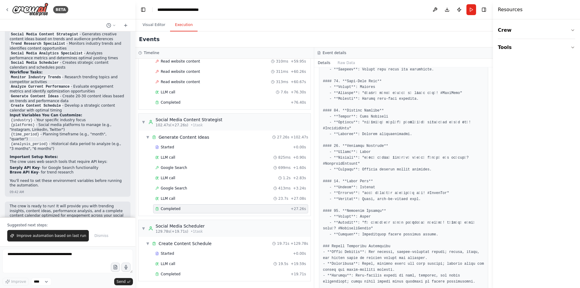
scroll to position [643, 0]
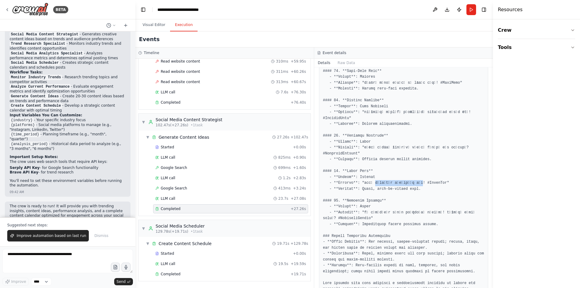
drag, startPoint x: 373, startPoint y: 160, endPoint x: 410, endPoint y: 160, distance: 36.6
drag, startPoint x: 366, startPoint y: 130, endPoint x: 420, endPoint y: 131, distance: 54.1
click at [167, 197] on span "LLM call" at bounding box center [168, 198] width 14 height 5
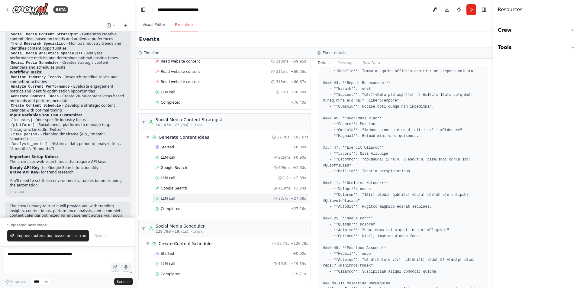
scroll to position [635, 0]
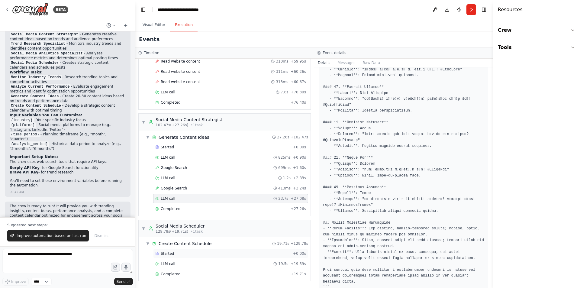
click at [173, 253] on div "Started" at bounding box center [222, 253] width 135 height 5
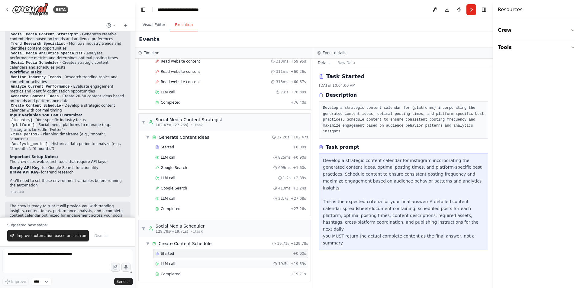
click at [178, 264] on div "LLM call 19.5s + 19.59s" at bounding box center [230, 263] width 151 height 5
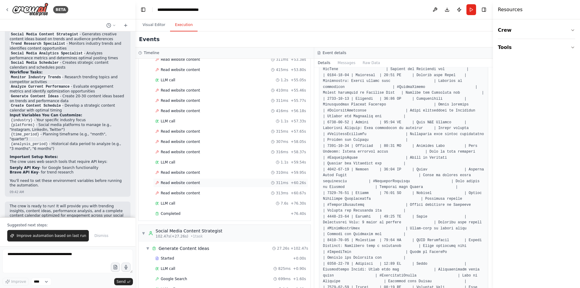
scroll to position [1149, 0]
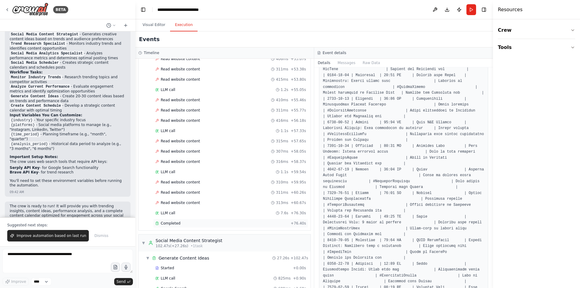
click at [181, 224] on div "Completed" at bounding box center [221, 223] width 133 height 5
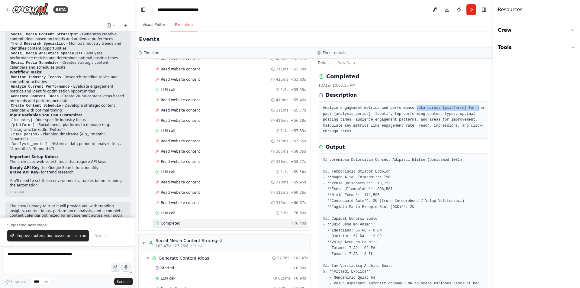
drag, startPoint x: 411, startPoint y: 108, endPoint x: 467, endPoint y: 108, distance: 56.2
click at [467, 108] on pre "Analyze engagement metrics and performance data across {platforms} for the past…" at bounding box center [403, 120] width 161 height 30
click at [415, 124] on pre "Analyze engagement metrics and performance data across {platforms} for the past…" at bounding box center [403, 120] width 161 height 30
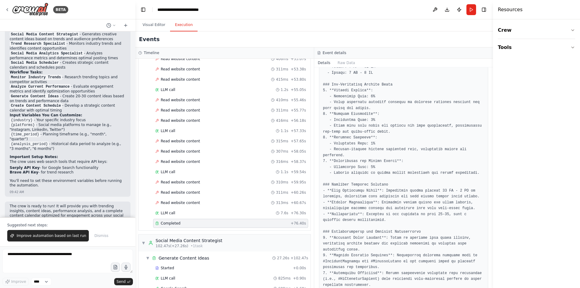
scroll to position [121, 0]
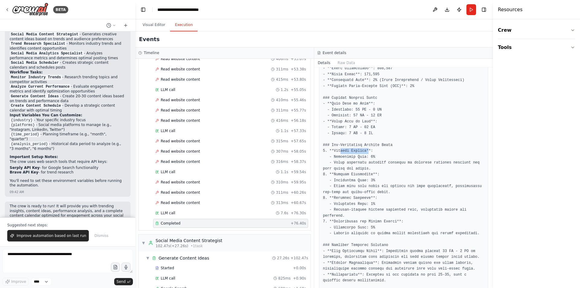
drag, startPoint x: 339, startPoint y: 146, endPoint x: 365, endPoint y: 146, distance: 25.4
click at [365, 146] on pre at bounding box center [403, 212] width 161 height 353
drag, startPoint x: 343, startPoint y: 153, endPoint x: 365, endPoint y: 153, distance: 21.8
click at [365, 153] on pre at bounding box center [403, 212] width 161 height 353
drag, startPoint x: 338, startPoint y: 169, endPoint x: 361, endPoint y: 169, distance: 23.6
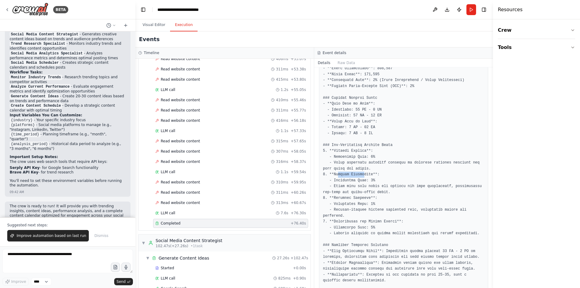
click at [361, 169] on pre at bounding box center [403, 212] width 161 height 353
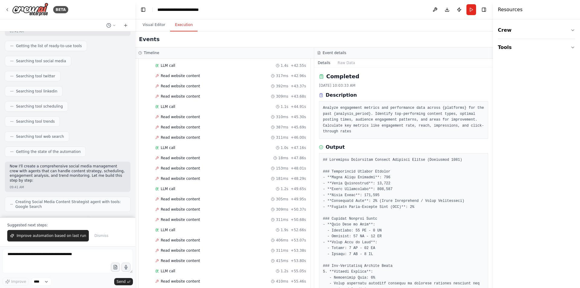
scroll to position [0, 0]
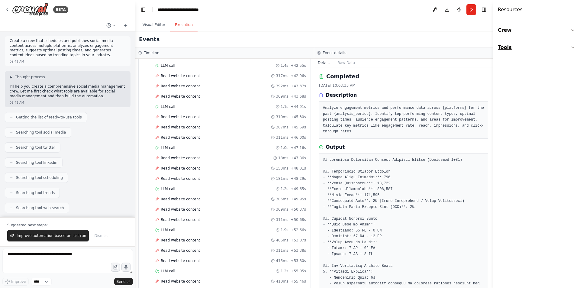
click at [569, 45] on button "Tools" at bounding box center [536, 47] width 77 height 17
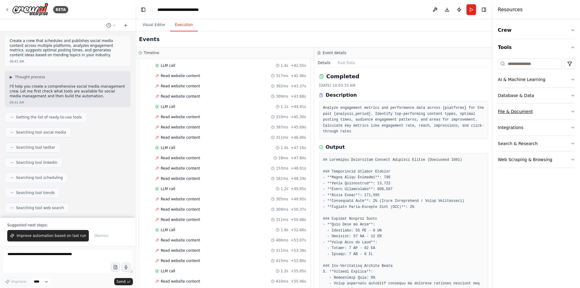
click at [561, 110] on button "File & Document" at bounding box center [536, 112] width 77 height 16
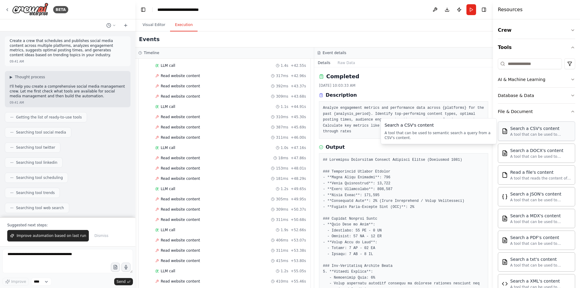
click at [535, 132] on div "Search a CSV's content A tool that can be used to semantic search a query from …" at bounding box center [540, 130] width 61 height 11
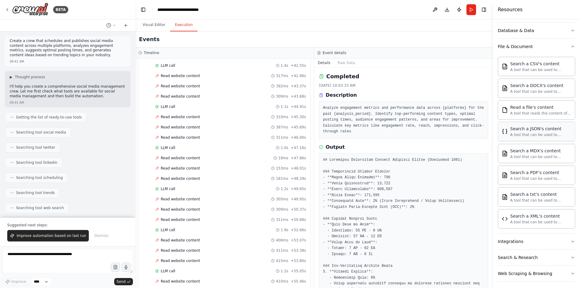
scroll to position [68, 0]
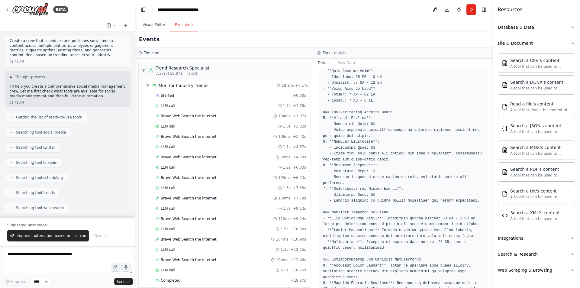
scroll to position [152, 0]
click at [482, 10] on button "Toggle Right Sidebar" at bounding box center [484, 9] width 8 height 8
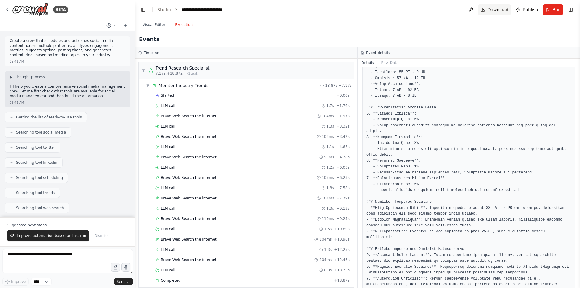
click at [502, 10] on span "Download" at bounding box center [498, 10] width 21 height 6
